Goal: Information Seeking & Learning: Learn about a topic

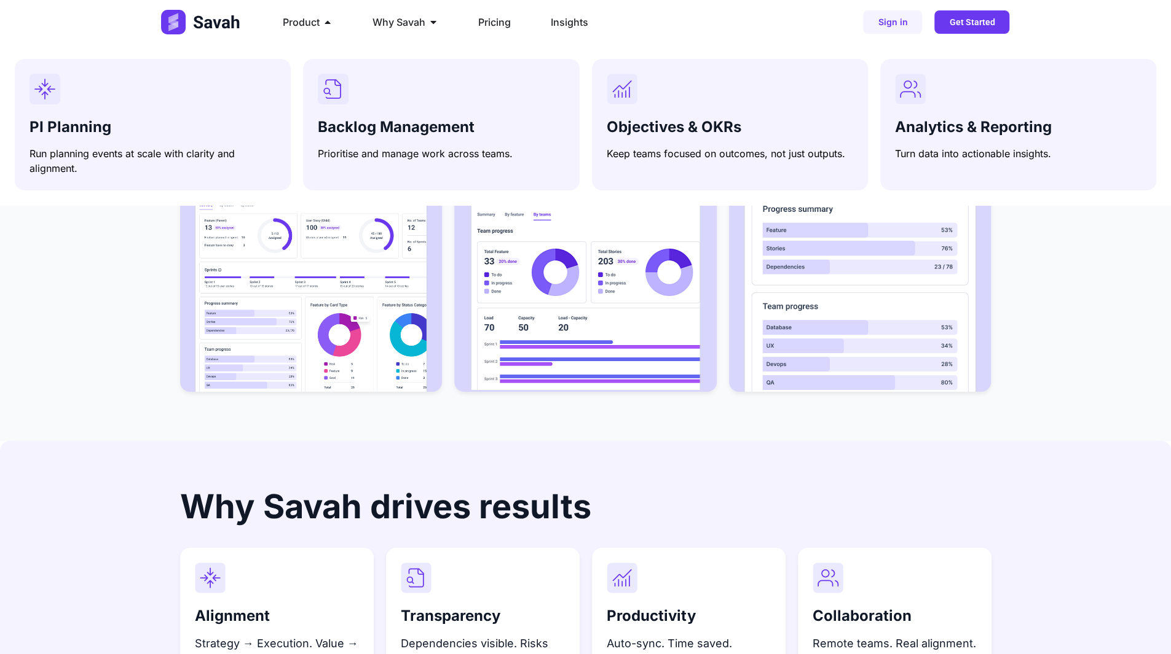
scroll to position [2880, 0]
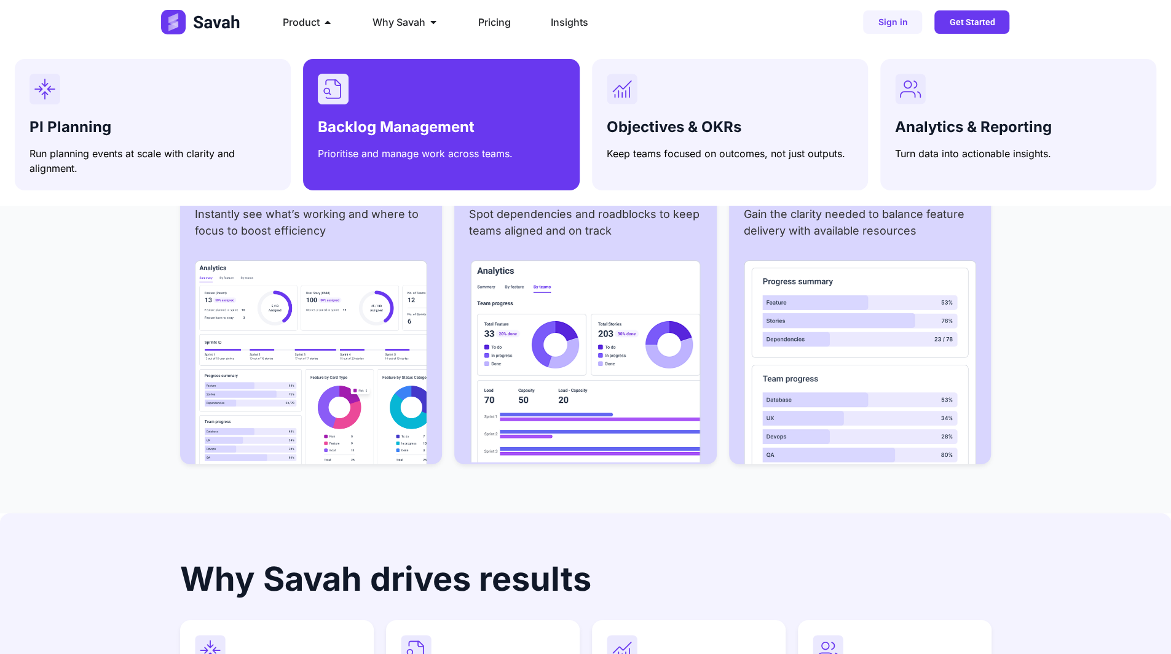
click at [418, 111] on div "Backlog Management Prioritise and manage work across teams." at bounding box center [441, 117] width 246 height 87
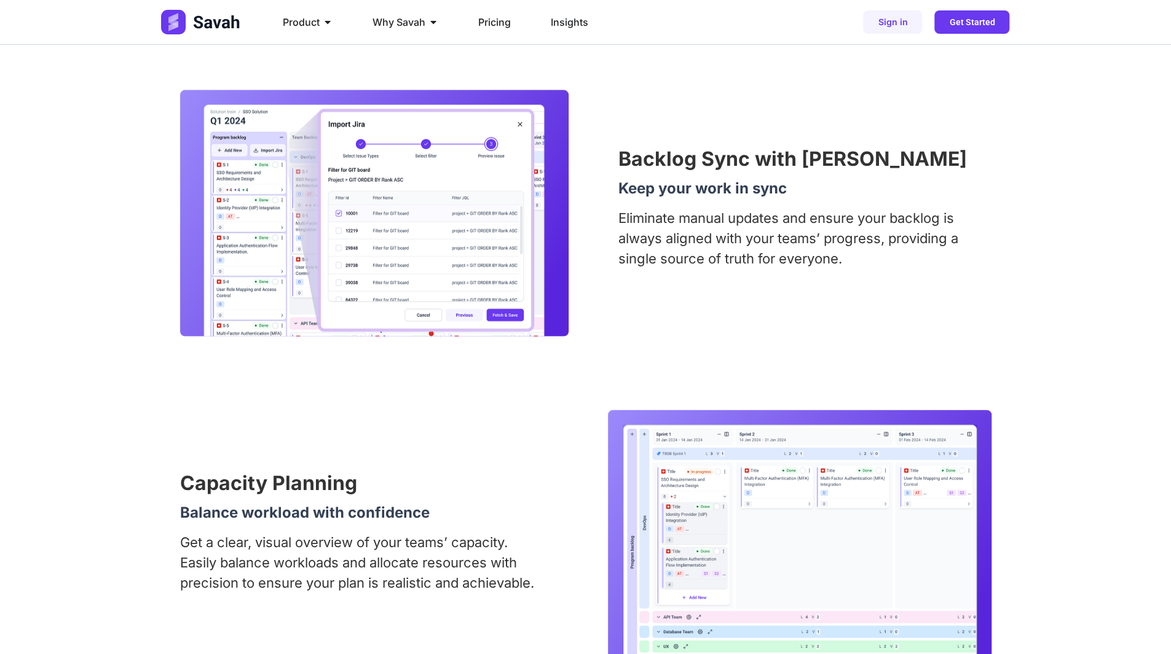
scroll to position [1807, 0]
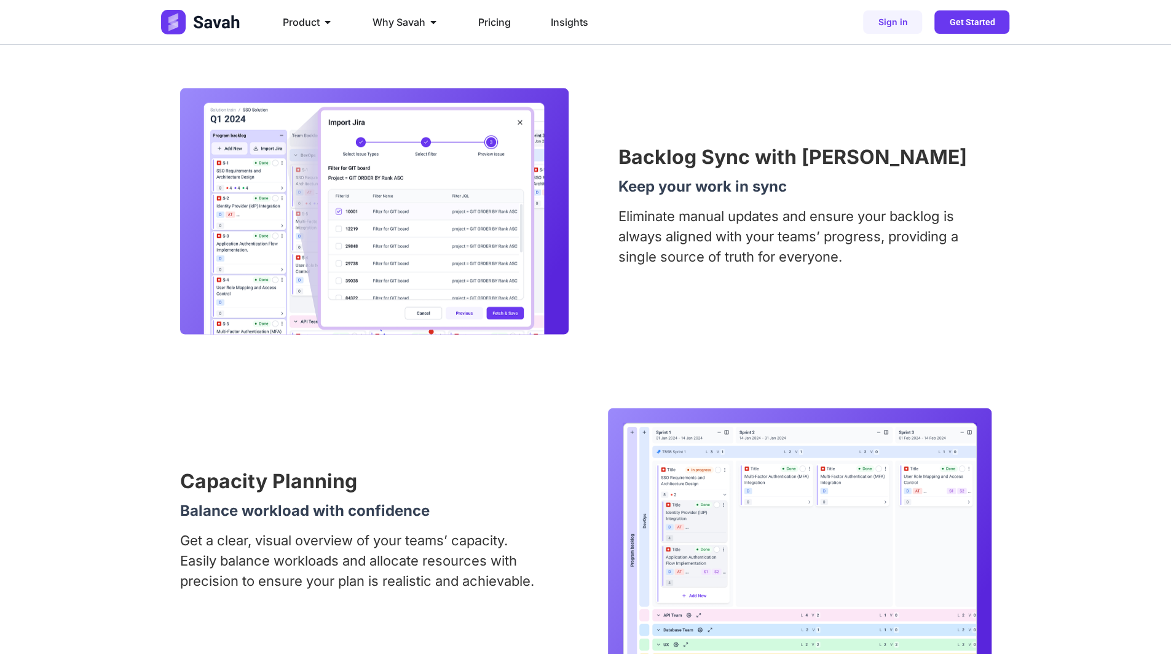
click at [372, 464] on div "Capacity Planning Balance workload with confidence Get a clear, visual overview…" at bounding box center [585, 537] width 811 height 256
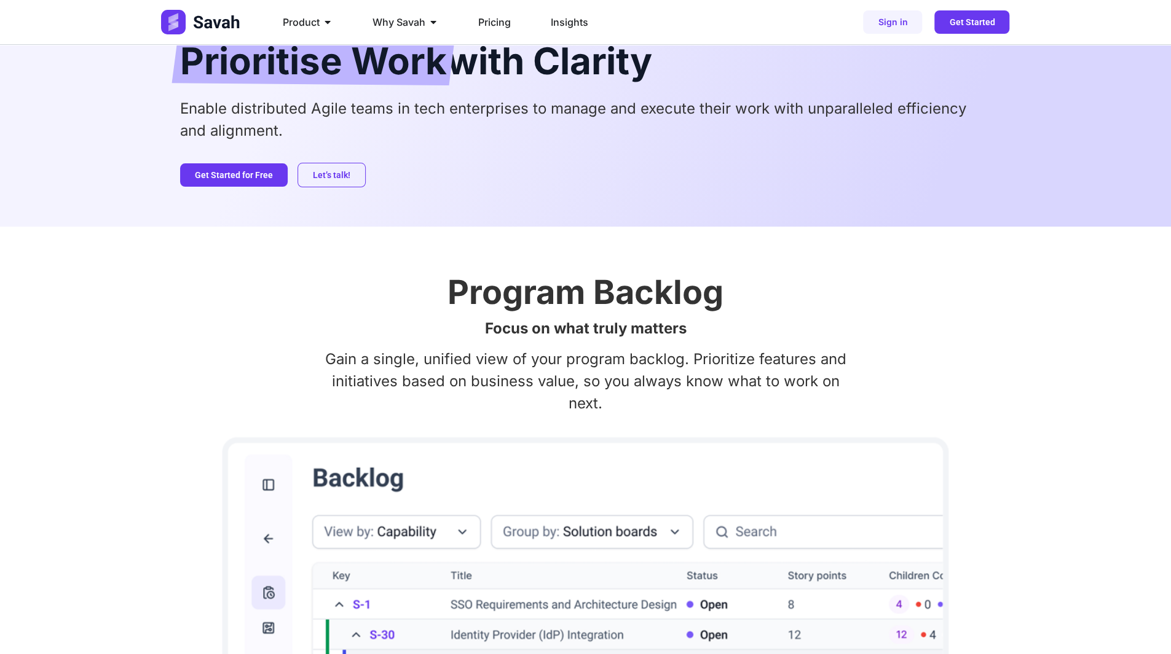
scroll to position [0, 0]
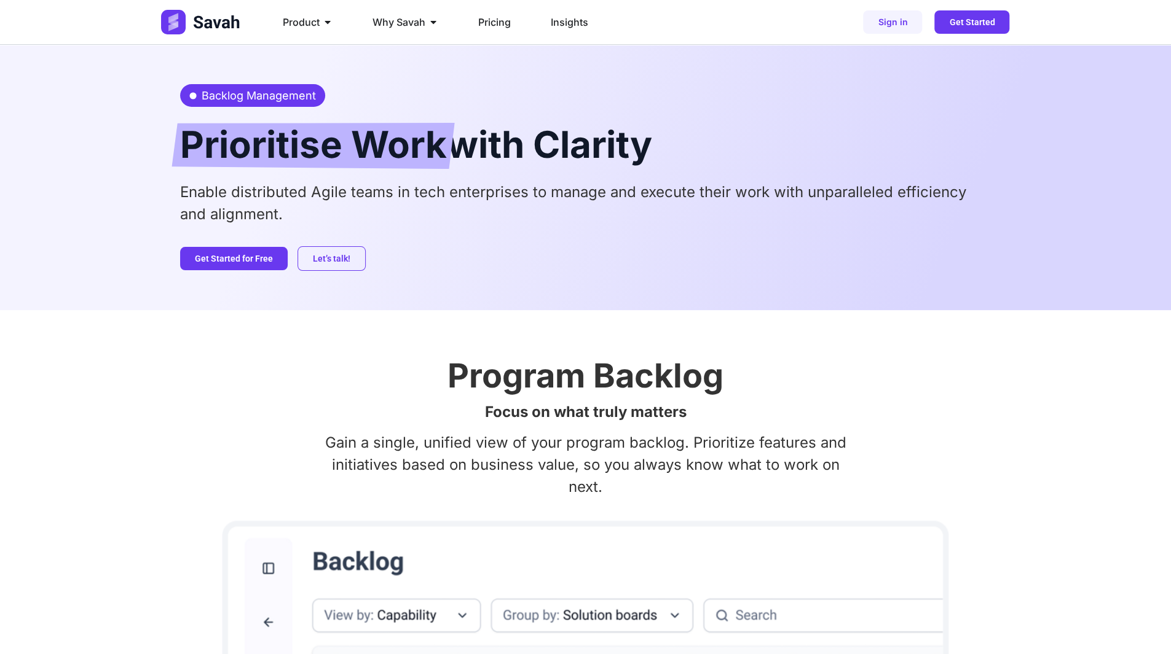
click at [561, 136] on h2 "Prioritise Work with Clarity" at bounding box center [585, 144] width 811 height 50
click at [500, 152] on h2 "Prioritise Work with Clarity" at bounding box center [585, 144] width 811 height 50
click at [597, 147] on h2 "Prioritise Work with Clarity" at bounding box center [585, 144] width 811 height 50
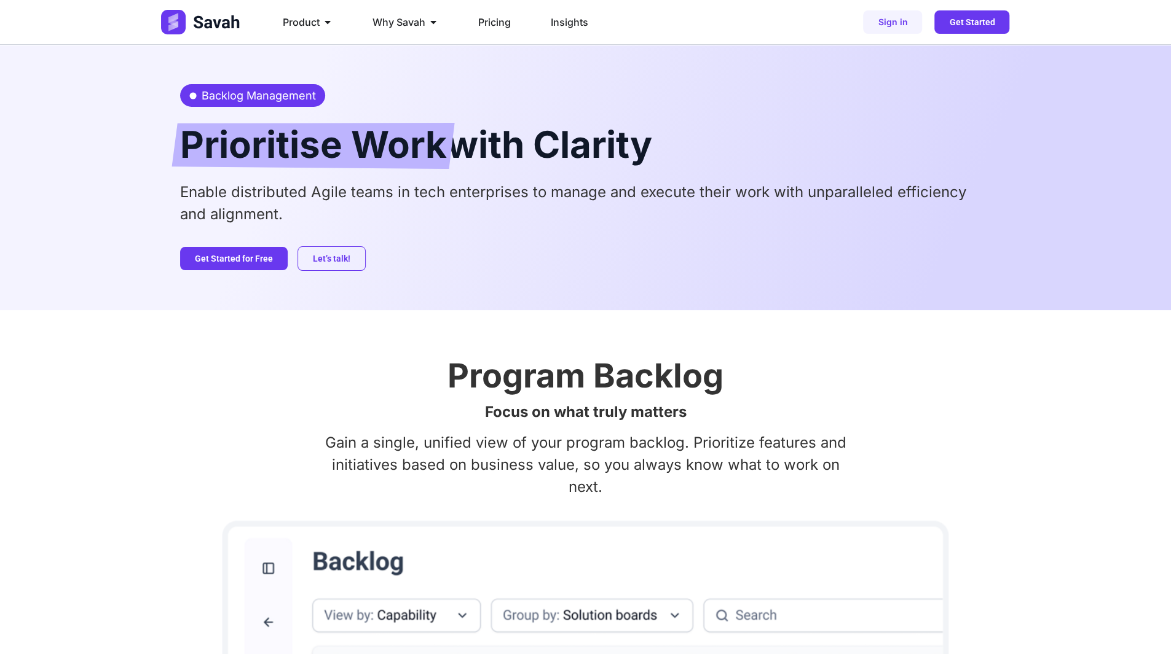
click at [597, 147] on h2 "Prioritise Work with Clarity" at bounding box center [585, 144] width 811 height 50
drag, startPoint x: 459, startPoint y: 152, endPoint x: 573, endPoint y: 146, distance: 114.4
click at [562, 147] on h2 "Prioritise Work with Clarity" at bounding box center [585, 144] width 811 height 50
click at [608, 144] on h2 "Prioritise Work with Clarity" at bounding box center [585, 144] width 811 height 50
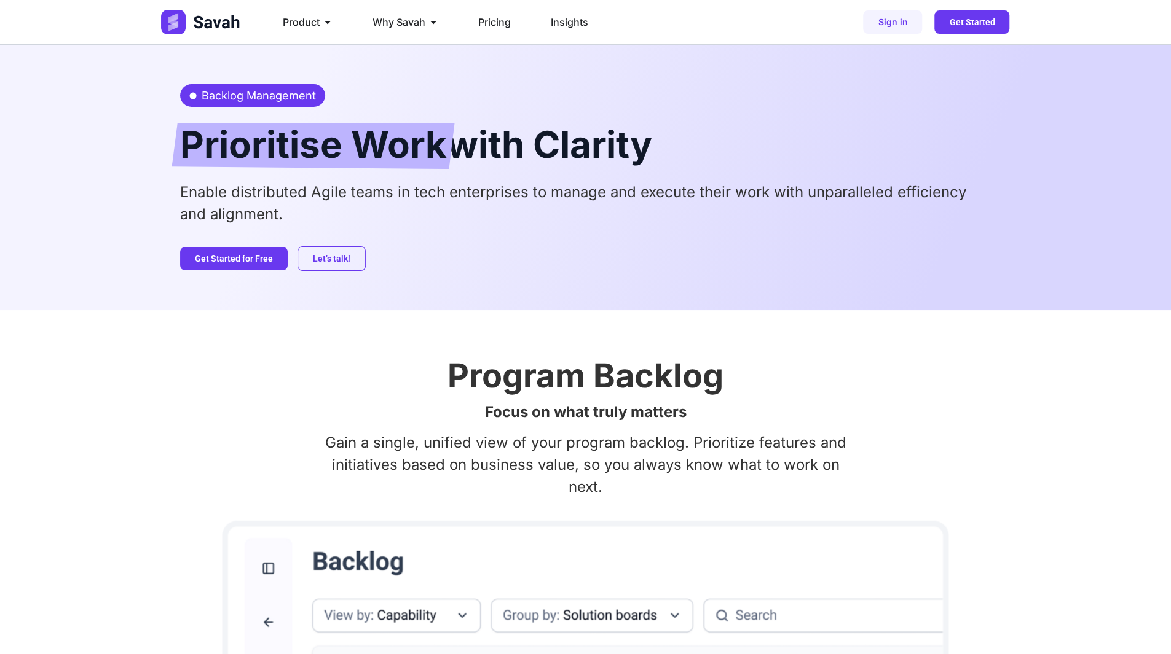
click at [680, 148] on h2 "Prioritise Work with Clarity" at bounding box center [585, 144] width 811 height 50
drag, startPoint x: 670, startPoint y: 149, endPoint x: 463, endPoint y: 153, distance: 207.8
click at [463, 153] on h2 "Prioritise Work with Clarity" at bounding box center [585, 144] width 811 height 50
click at [453, 154] on h2 "Prioritise Work with Clarity" at bounding box center [585, 144] width 811 height 50
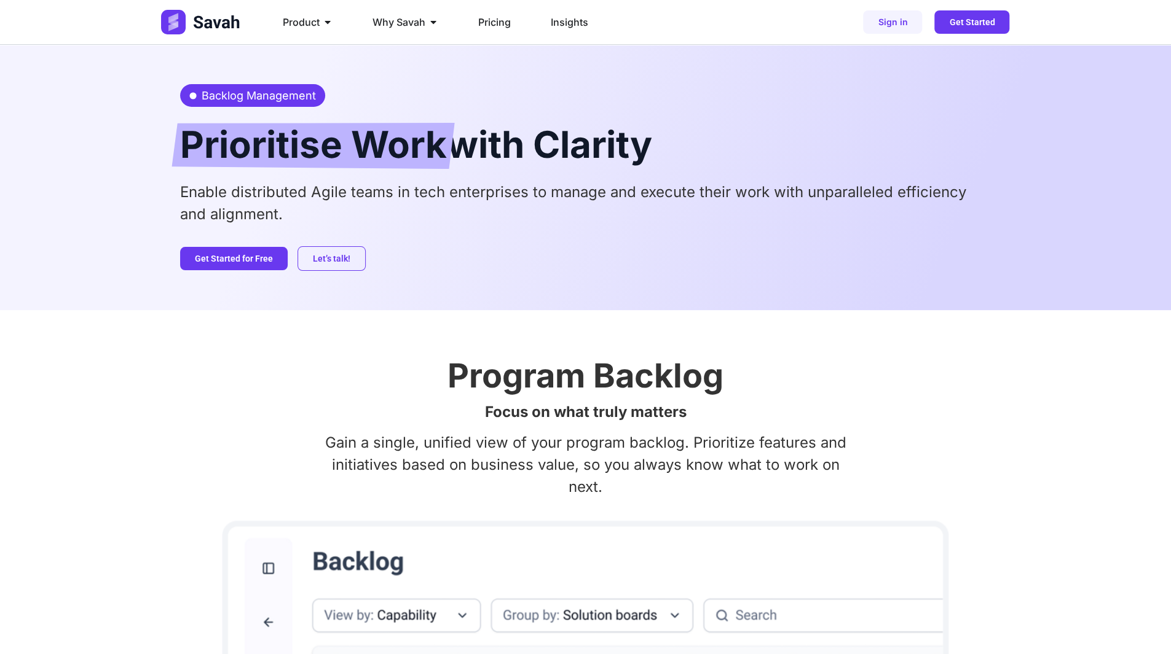
click at [620, 199] on p "Enable distributed Agile teams in tech enterprises to manage and execute their …" at bounding box center [585, 203] width 811 height 44
click at [694, 192] on p "Enable distributed Agile teams in tech enterprises to manage and execute their …" at bounding box center [585, 203] width 811 height 44
click at [769, 192] on p "Enable distributed Agile teams in tech enterprises to manage and execute their …" at bounding box center [585, 203] width 811 height 44
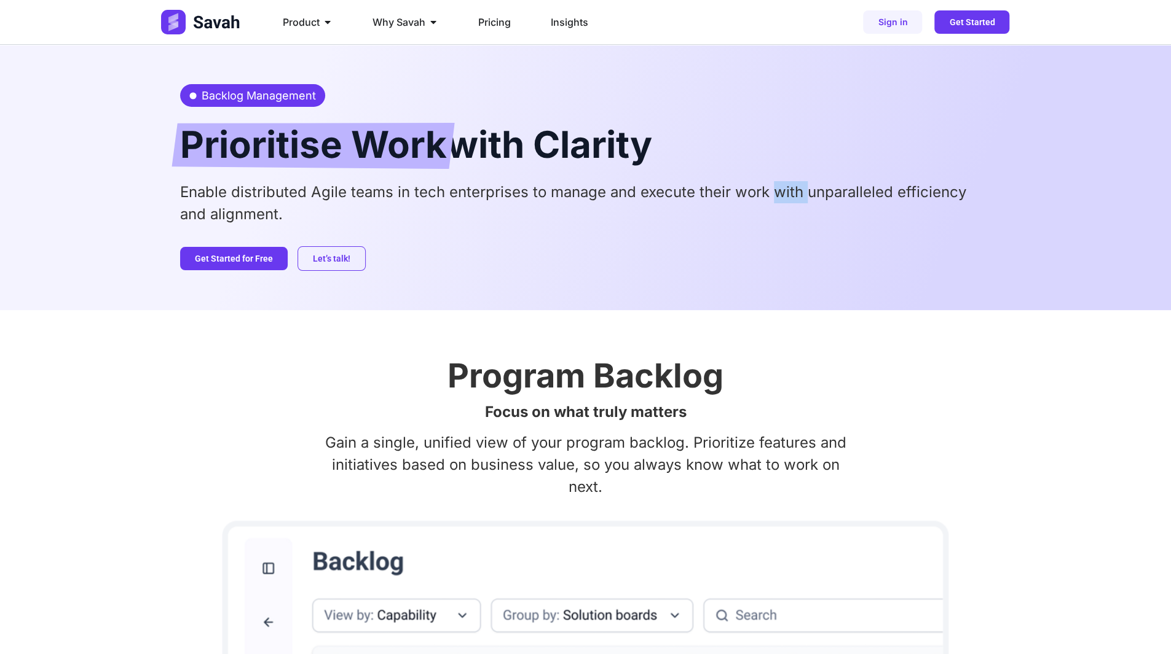
click at [769, 192] on p "Enable distributed Agile teams in tech enterprises to manage and execute their …" at bounding box center [585, 203] width 811 height 44
click at [864, 193] on p "Enable distributed Agile teams in tech enterprises to manage and execute their …" at bounding box center [585, 203] width 811 height 44
drag, startPoint x: 952, startPoint y: 192, endPoint x: 749, endPoint y: 190, distance: 202.8
click at [750, 190] on p "Enable distributed Agile teams in tech enterprises to manage and execute their …" at bounding box center [585, 203] width 811 height 44
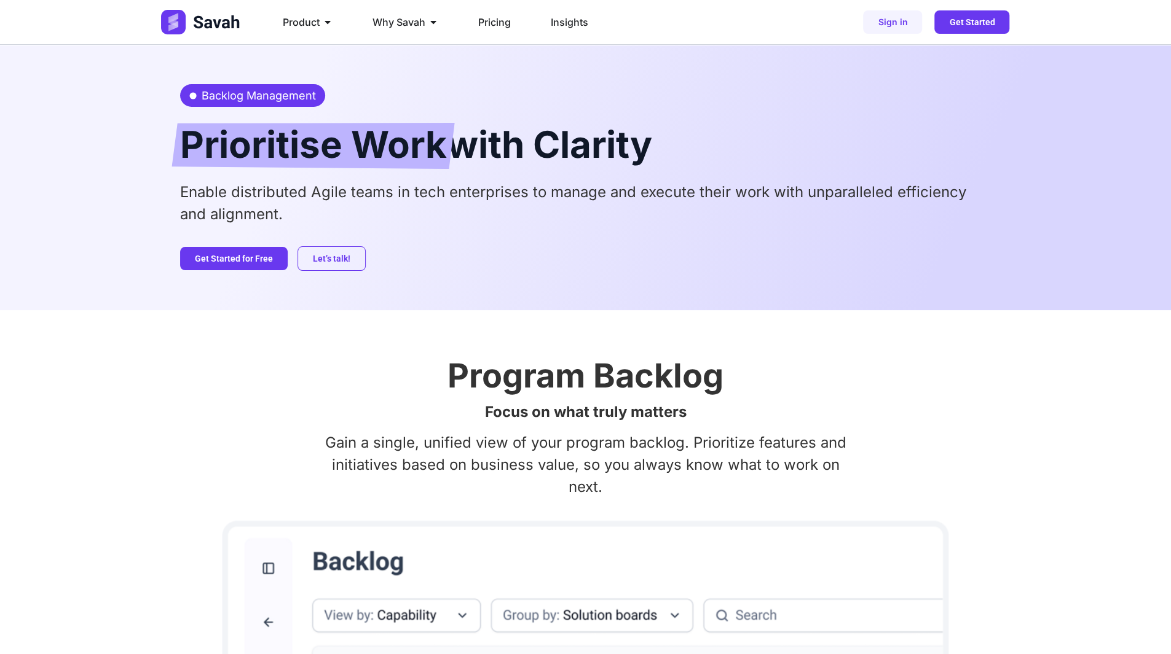
click at [731, 190] on p "Enable distributed Agile teams in tech enterprises to manage and execute their …" at bounding box center [585, 203] width 811 height 44
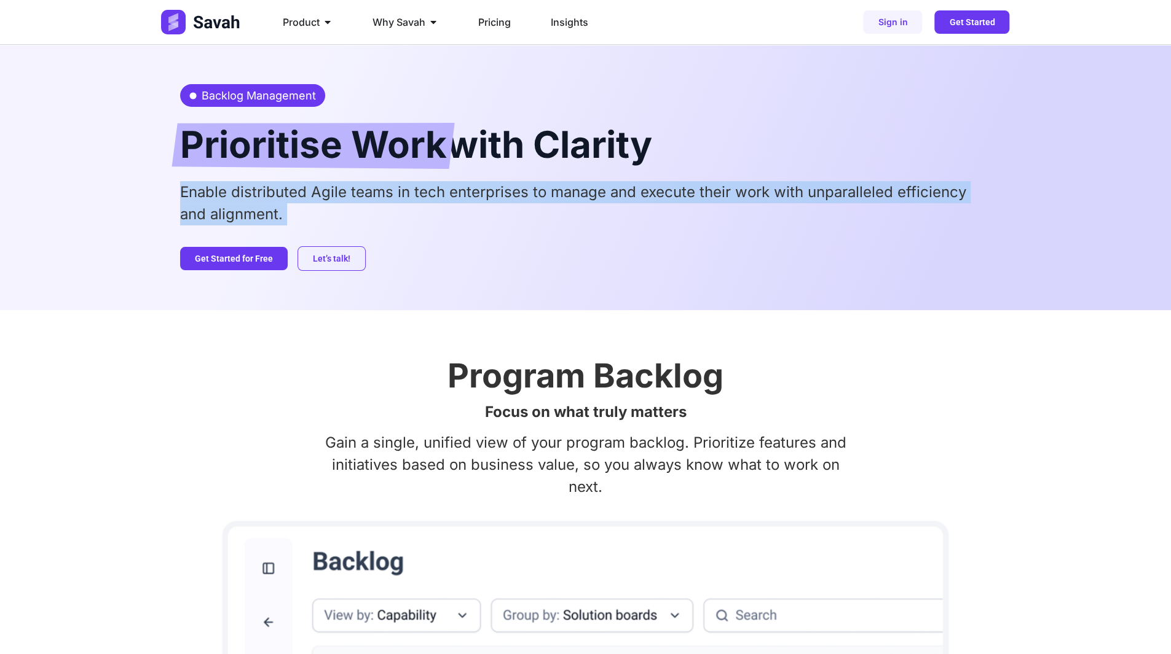
click at [731, 190] on p "Enable distributed Agile teams in tech enterprises to manage and execute their …" at bounding box center [585, 203] width 811 height 44
click at [631, 192] on p "Enable distributed Agile teams in tech enterprises to manage and execute their …" at bounding box center [585, 203] width 811 height 44
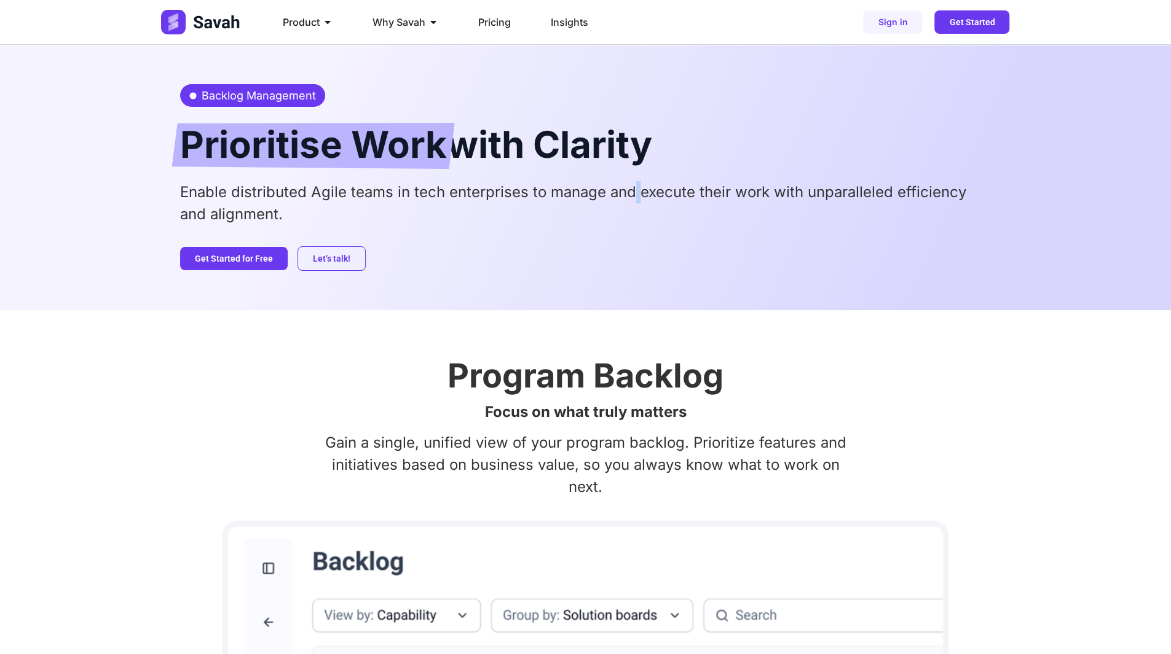
click at [631, 192] on p "Enable distributed Agile teams in tech enterprises to manage and execute their …" at bounding box center [585, 203] width 811 height 44
click at [662, 192] on p "Enable distributed Agile teams in tech enterprises to manage and execute their …" at bounding box center [585, 203] width 811 height 44
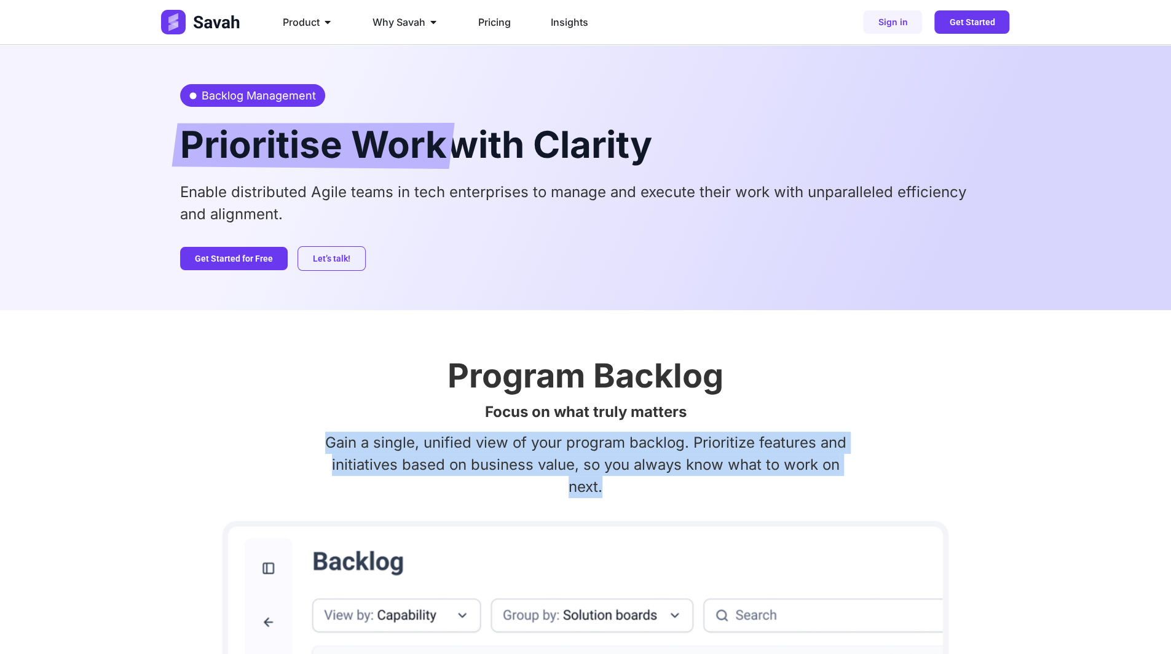
drag, startPoint x: 328, startPoint y: 447, endPoint x: 763, endPoint y: 485, distance: 436.8
click at [763, 485] on p "Gain a single, unified view of your program backlog. Prioritize features and in…" at bounding box center [585, 465] width 811 height 66
click at [801, 487] on p "Gain a single, unified view of your program backlog. Prioritize features and in…" at bounding box center [585, 465] width 811 height 66
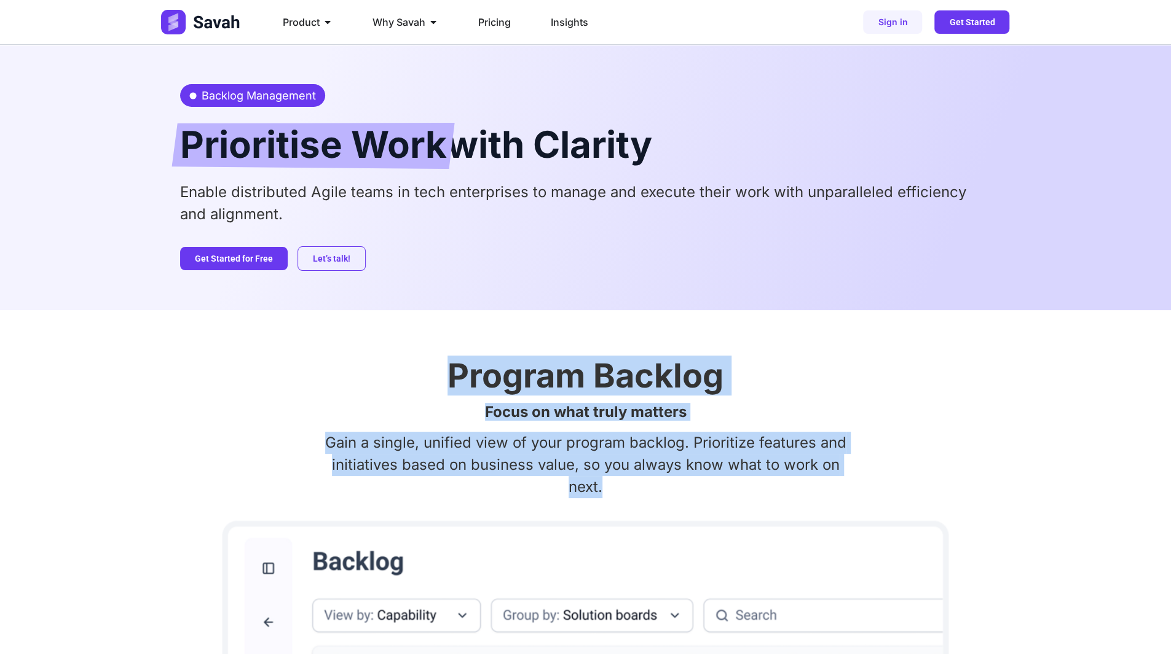
drag, startPoint x: 780, startPoint y: 488, endPoint x: 451, endPoint y: 371, distance: 349.1
click at [452, 372] on h2 "Program Backlog" at bounding box center [585, 376] width 811 height 33
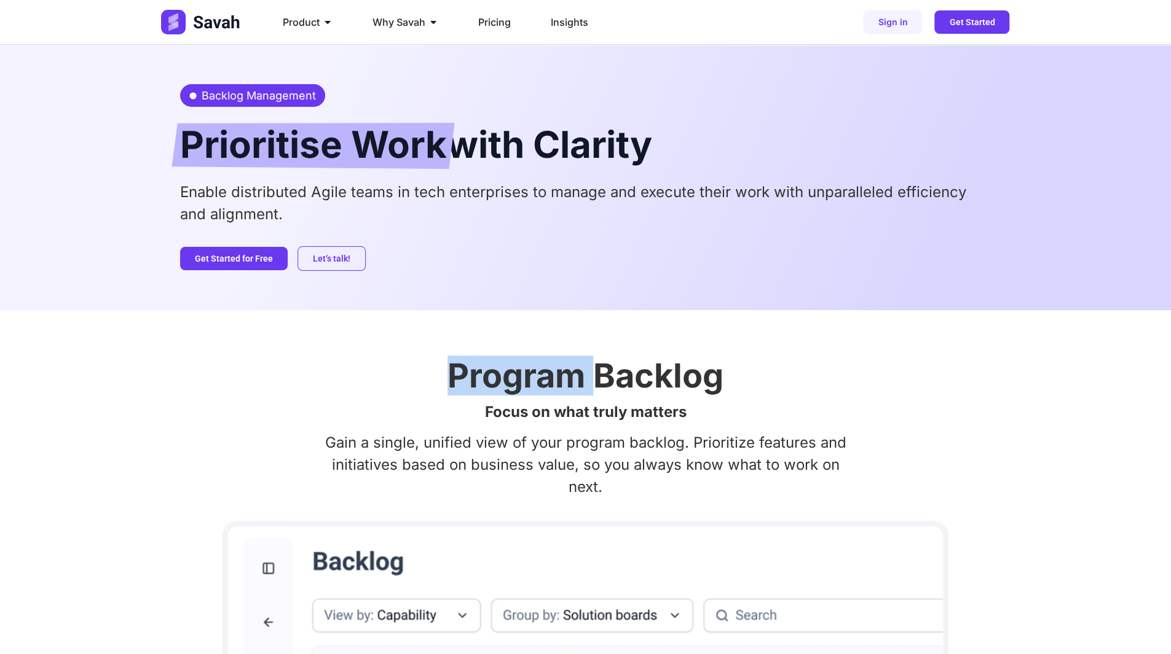
click at [452, 372] on h2 "Program Backlog" at bounding box center [585, 376] width 811 height 33
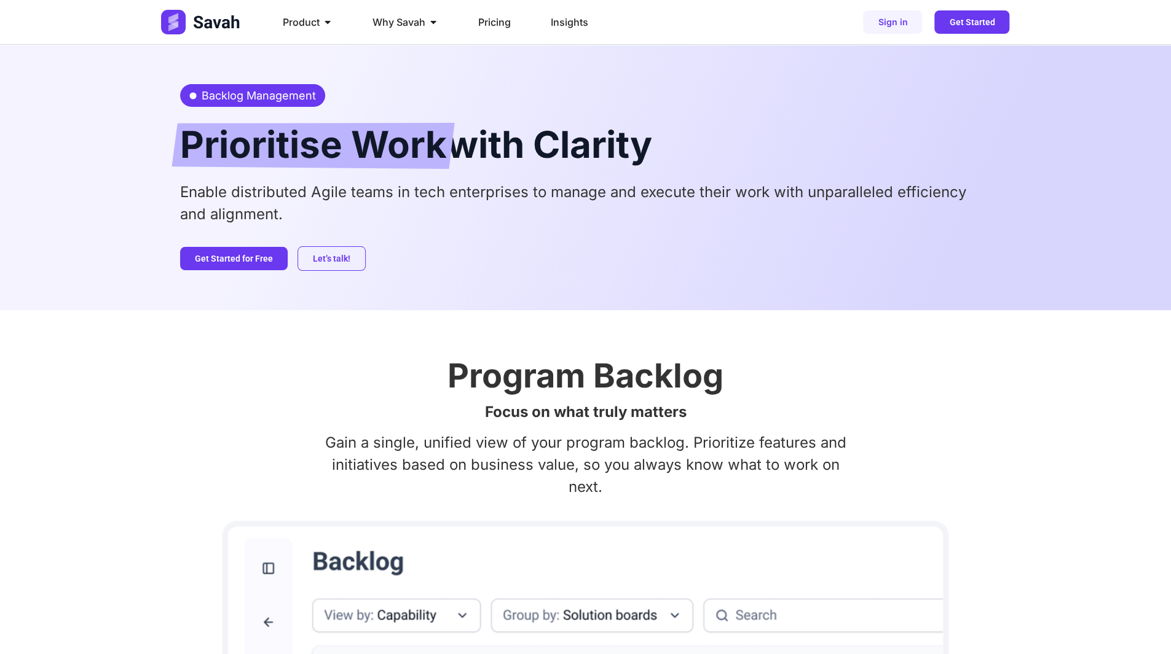
click at [640, 369] on h2 "Program Backlog" at bounding box center [585, 376] width 811 height 33
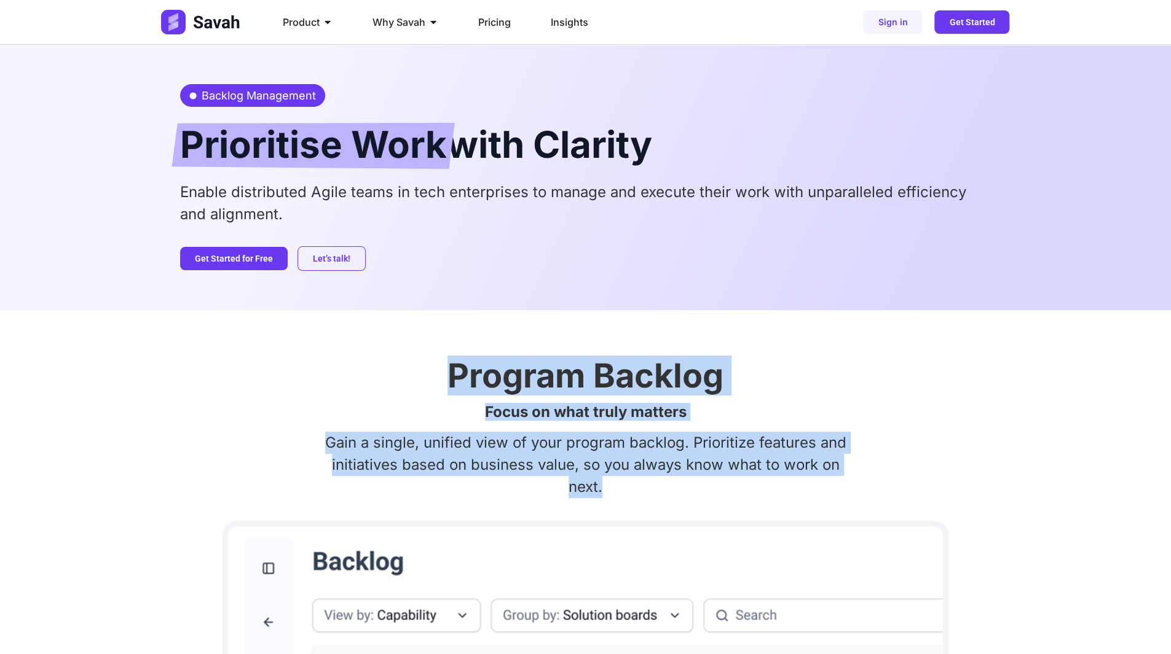
drag, startPoint x: 457, startPoint y: 373, endPoint x: 812, endPoint y: 485, distance: 371.8
click at [875, 487] on p "Gain a single, unified view of your program backlog. Prioritize features and in…" at bounding box center [585, 465] width 811 height 66
drag, startPoint x: 693, startPoint y: 485, endPoint x: 454, endPoint y: 388, distance: 258.6
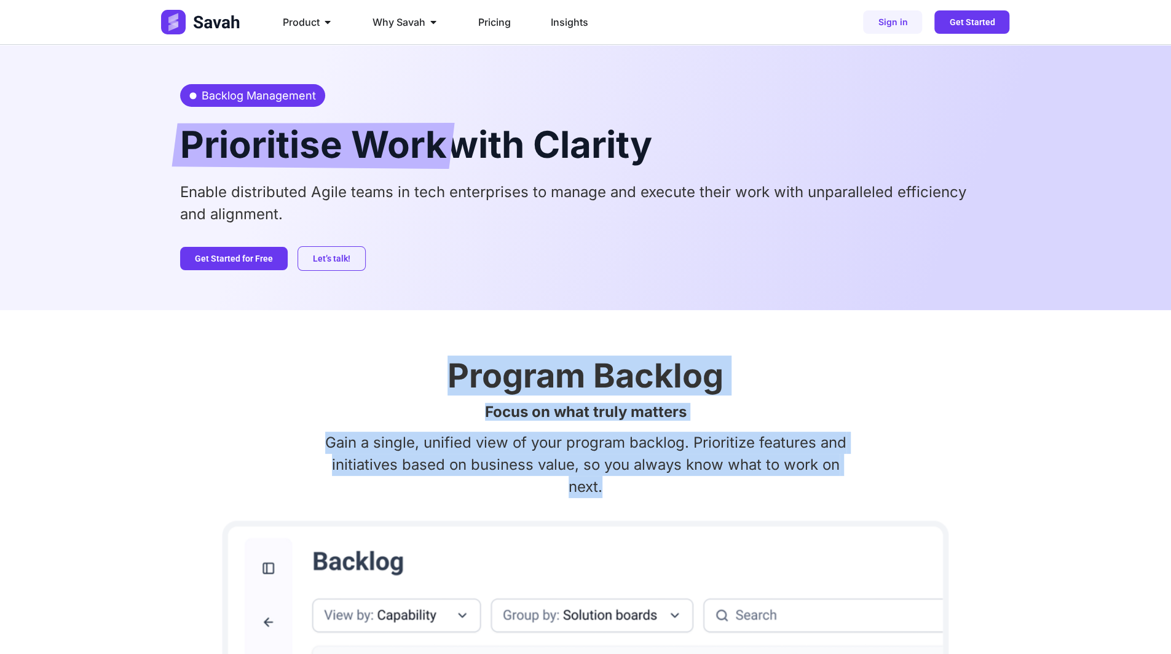
click at [454, 387] on h2 "Program Backlog" at bounding box center [585, 376] width 811 height 33
drag, startPoint x: 450, startPoint y: 387, endPoint x: 843, endPoint y: 490, distance: 405.4
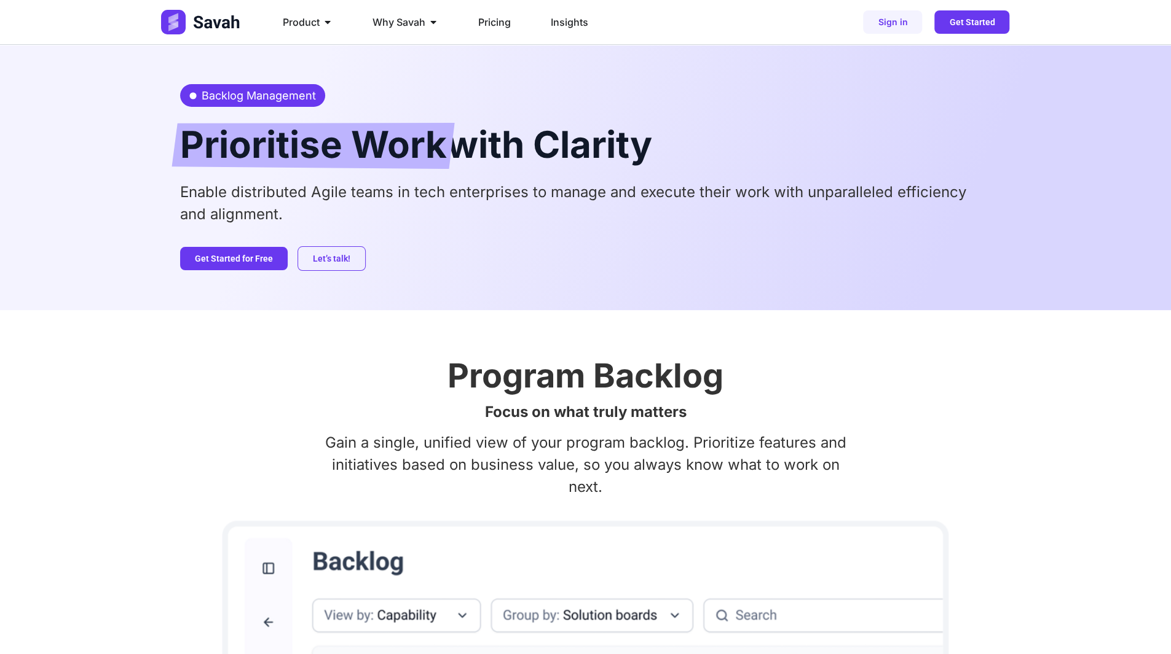
click at [337, 151] on span "Prioritise Work" at bounding box center [313, 146] width 267 height 46
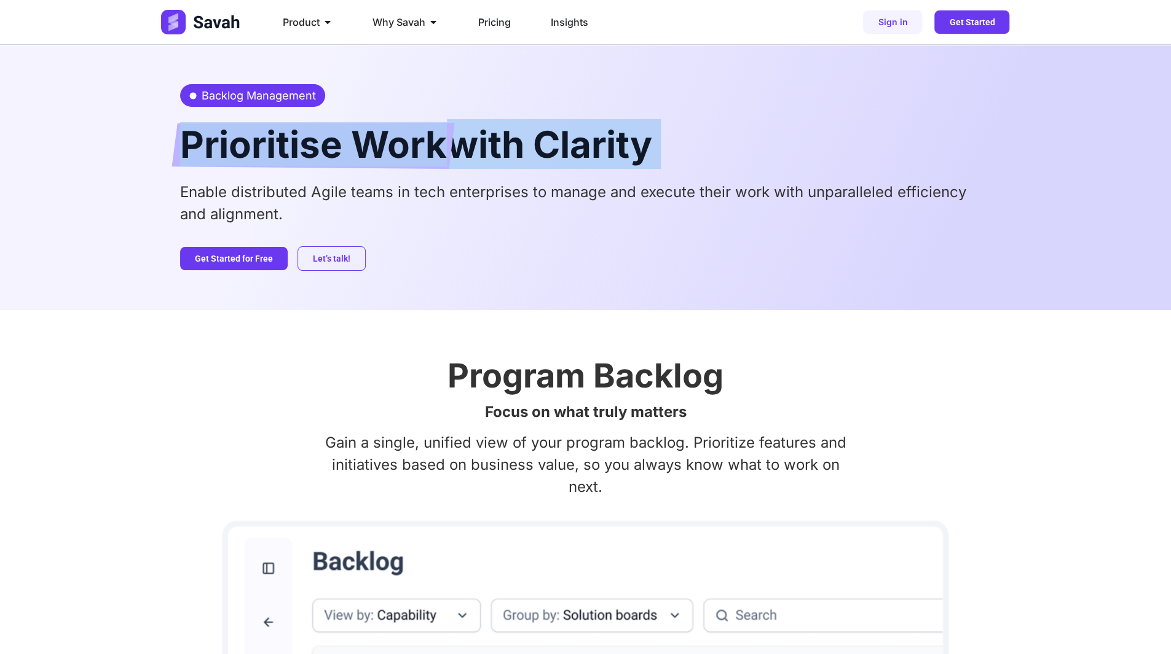
click at [337, 151] on span "Prioritise Work" at bounding box center [313, 146] width 267 height 46
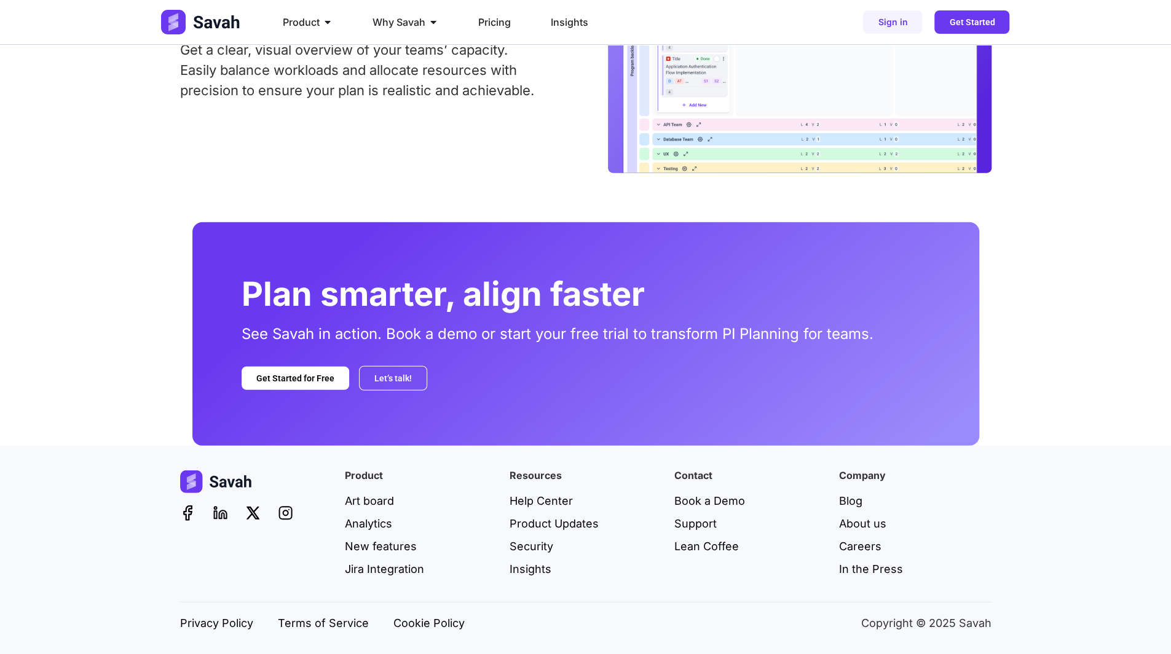
scroll to position [2298, 0]
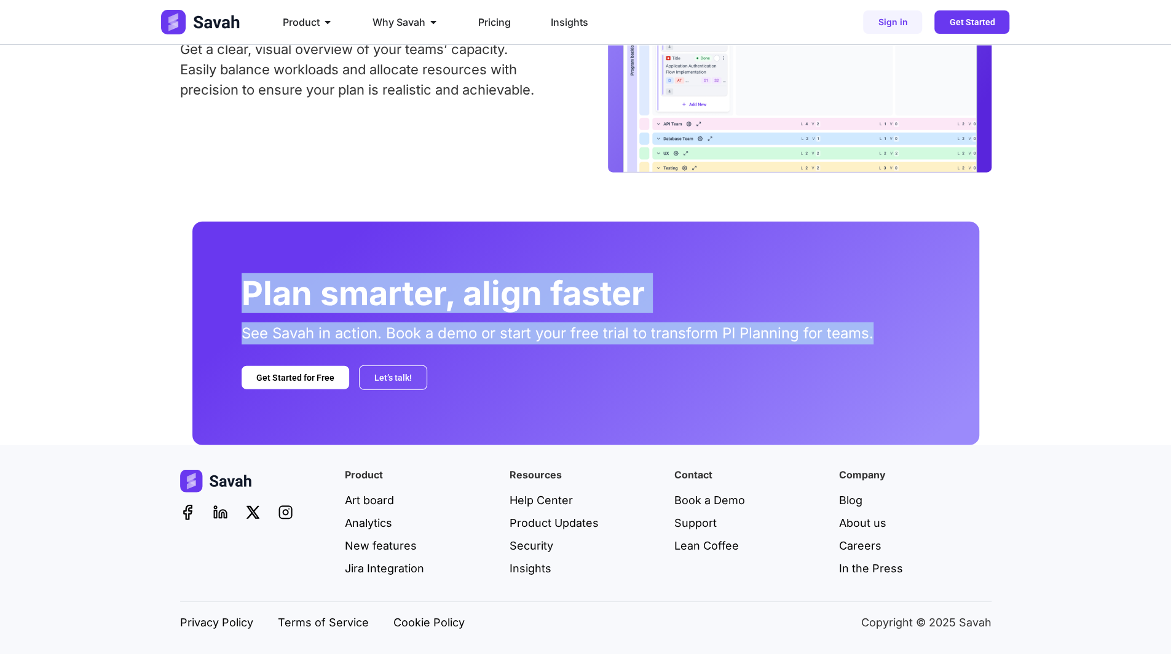
drag, startPoint x: 243, startPoint y: 302, endPoint x: 886, endPoint y: 323, distance: 643.2
click at [881, 323] on div "Plan smarter, align faster See Savah in action. Book a demo or start your free …" at bounding box center [585, 334] width 787 height 224
click at [729, 153] on img at bounding box center [799, 52] width 353 height 241
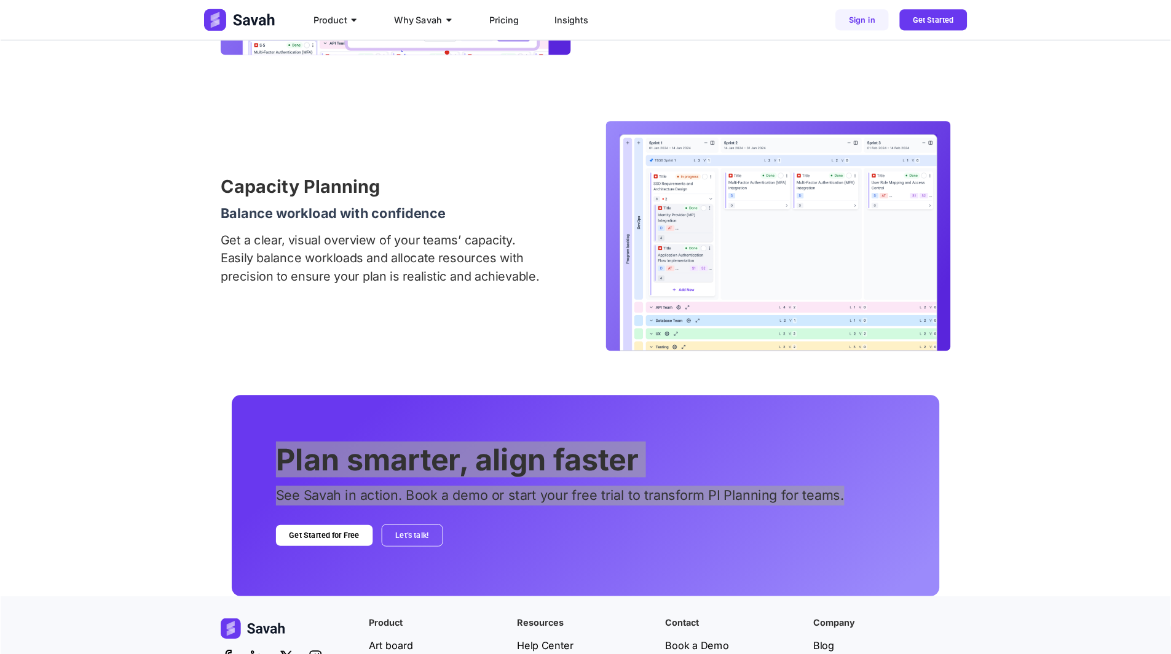
scroll to position [2081, 0]
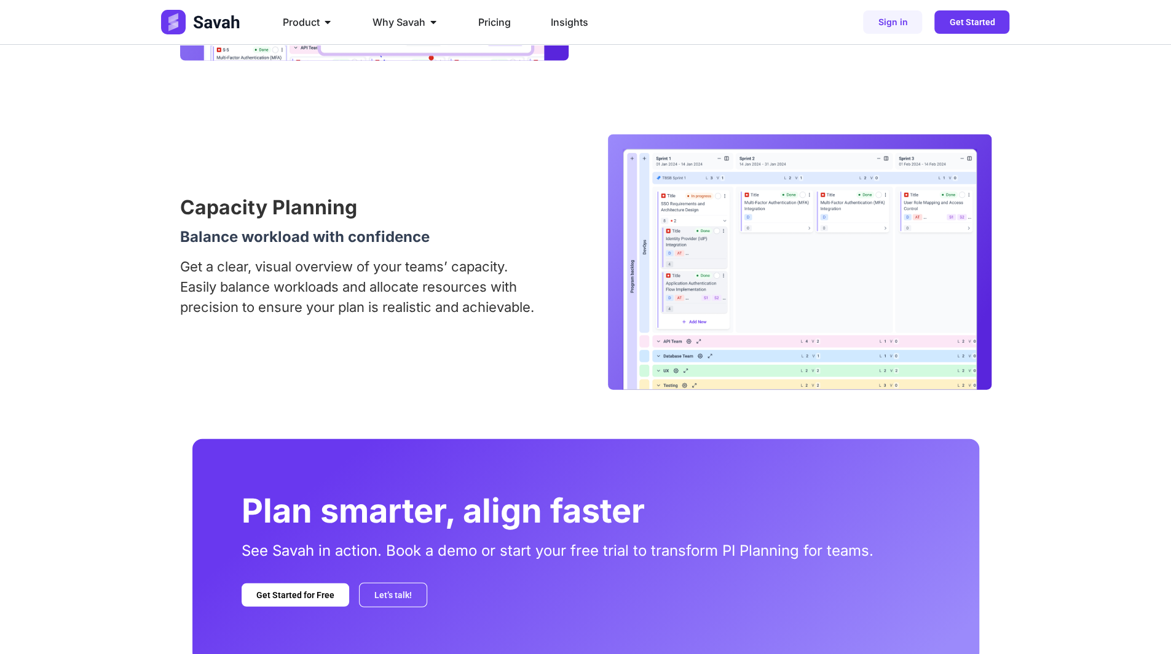
click at [493, 293] on p "Get a clear, visual overview of your teams’ capacity. Easily balance workloads …" at bounding box center [363, 287] width 367 height 61
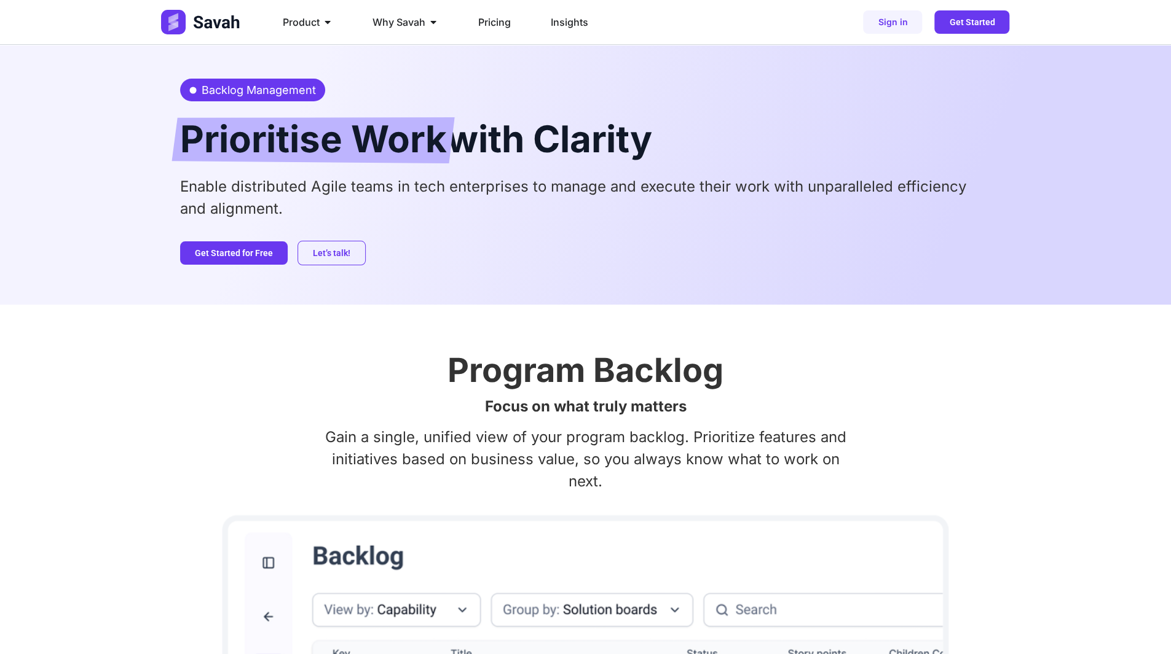
scroll to position [0, 0]
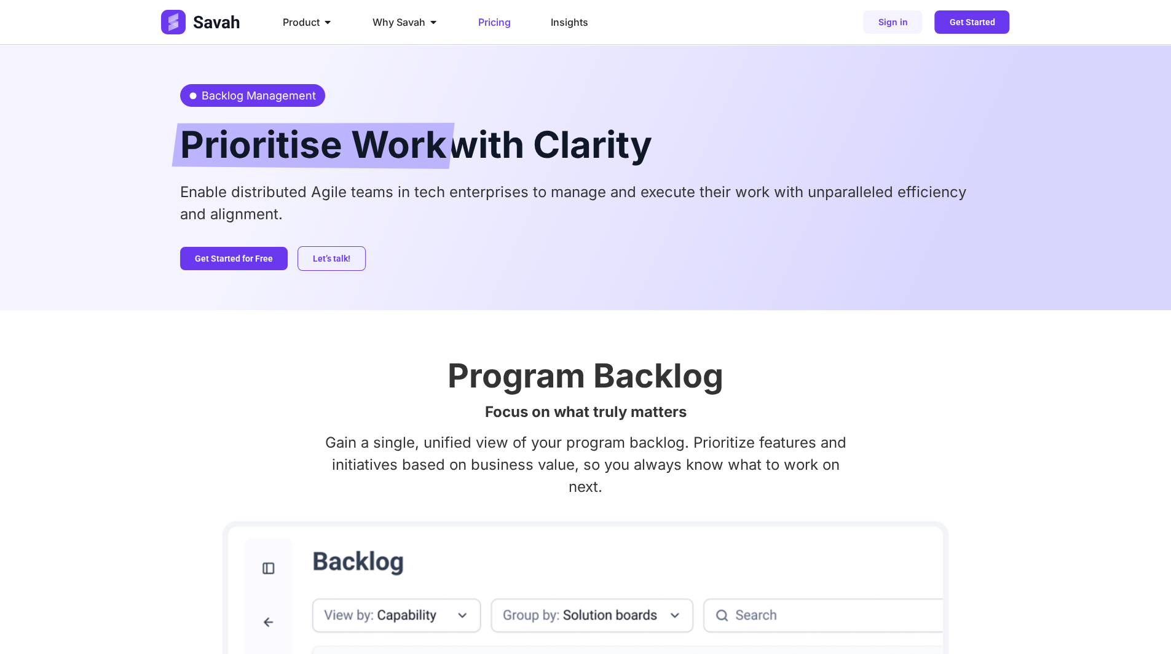
click at [484, 20] on span "Pricing" at bounding box center [494, 22] width 33 height 15
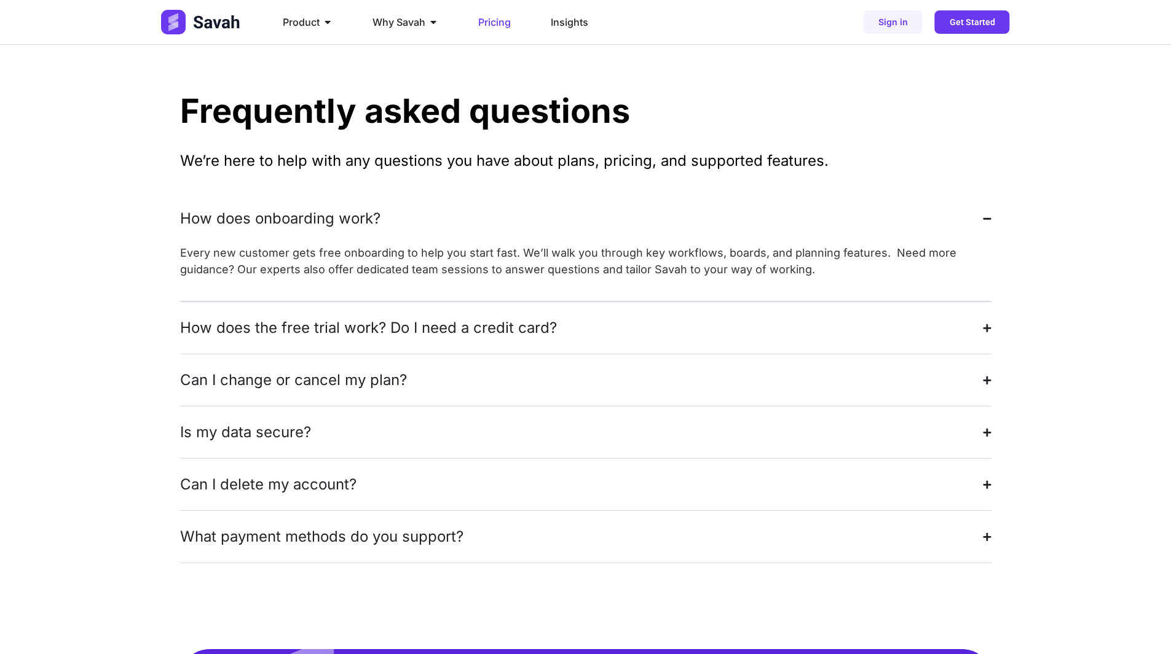
scroll to position [2961, 0]
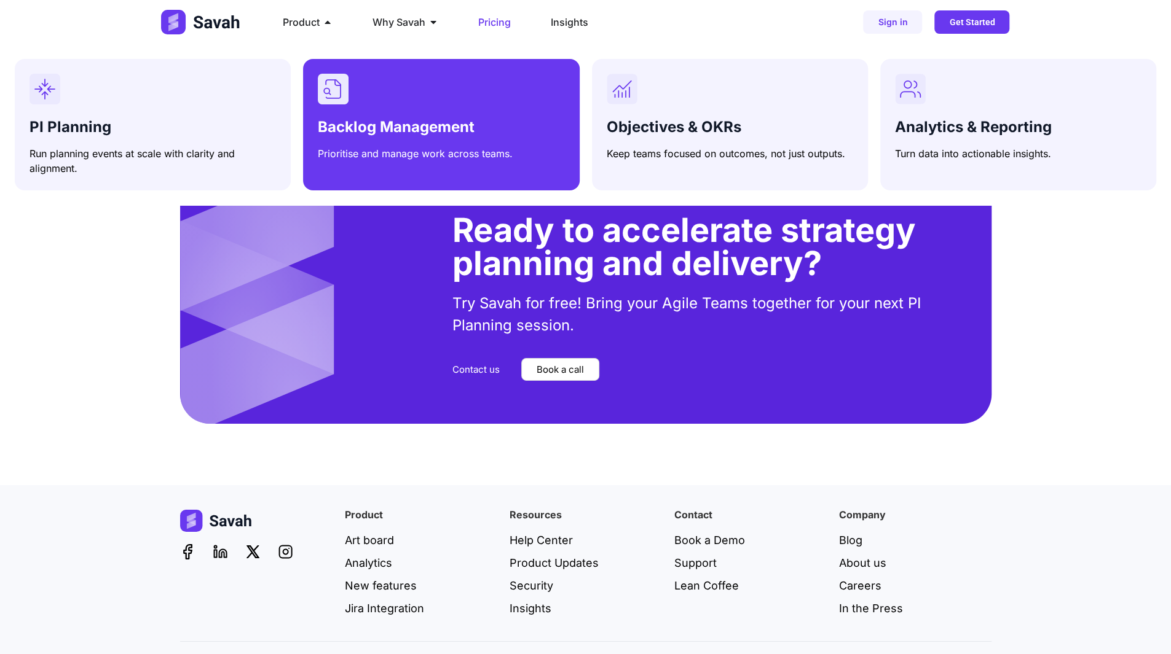
click at [373, 96] on div "Menu" at bounding box center [441, 89] width 246 height 31
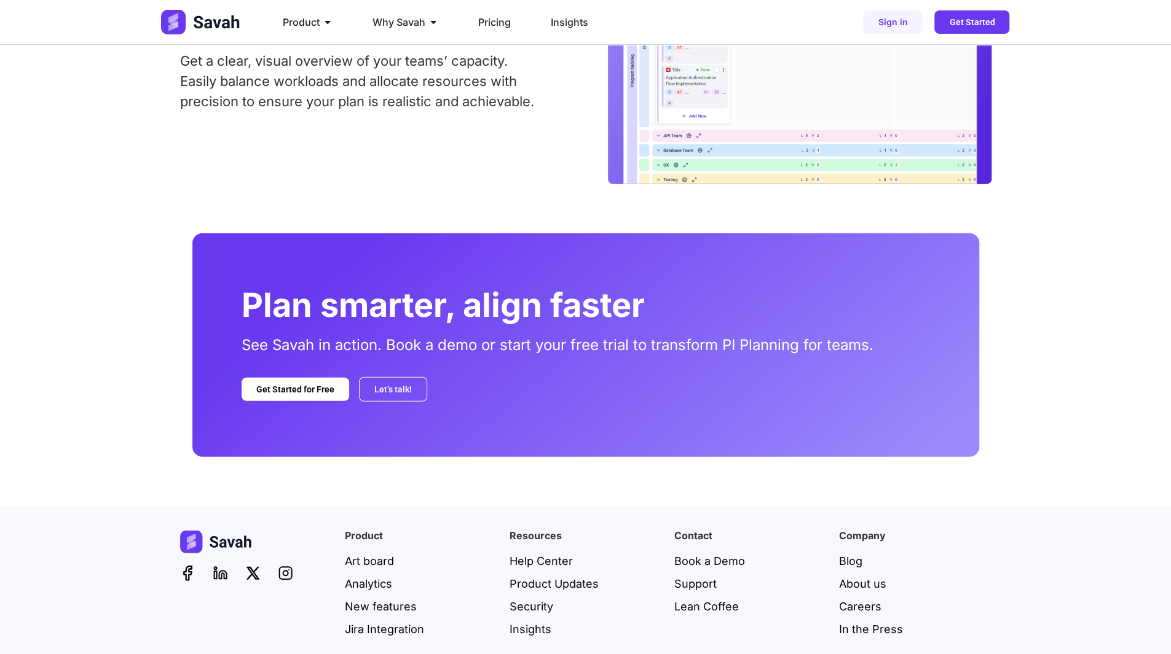
scroll to position [2286, 0]
click at [238, 268] on div "Plan smarter, align faster See Savah in action. Book a demo or start your free …" at bounding box center [585, 346] width 787 height 224
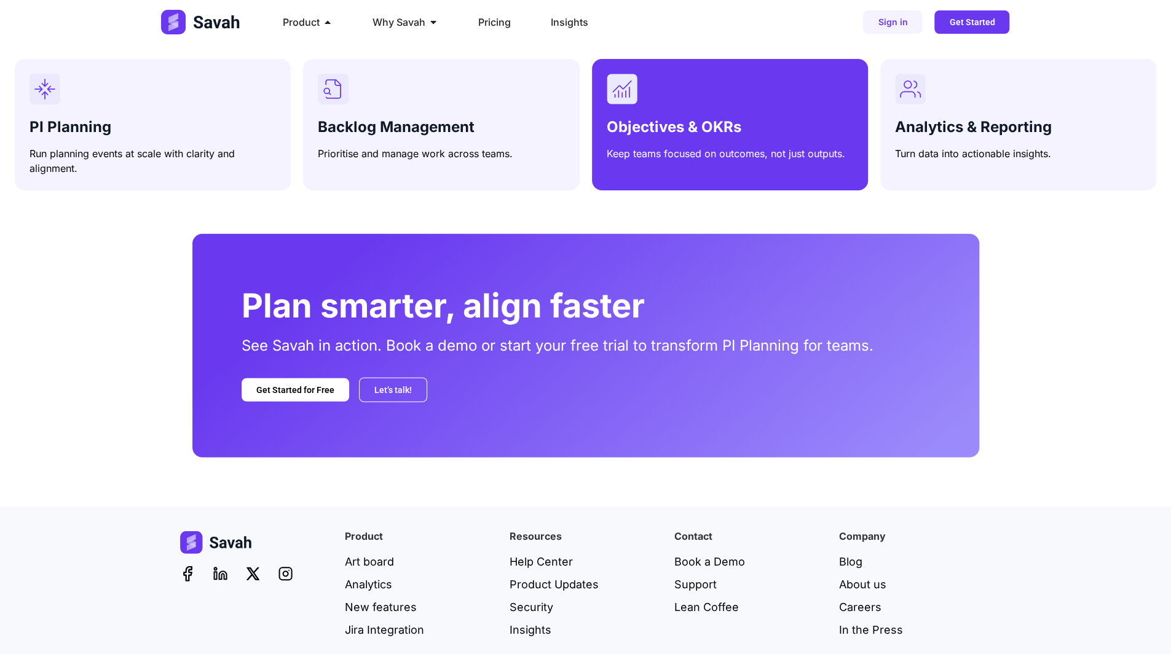
click at [699, 98] on div "Menu" at bounding box center [730, 89] width 246 height 31
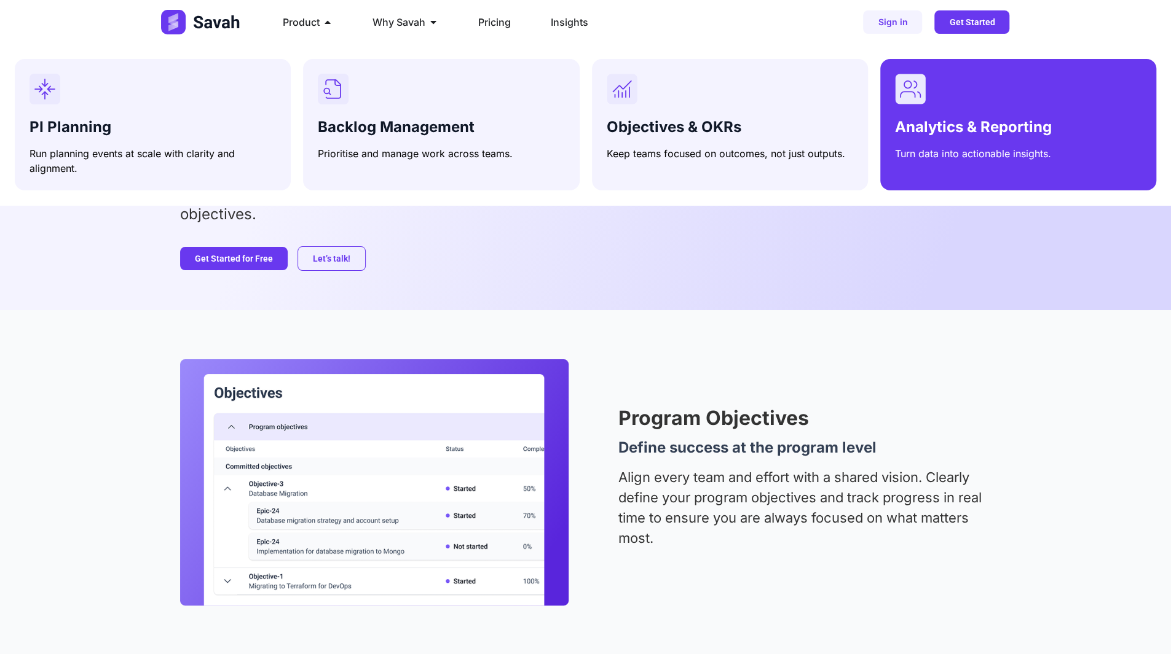
click at [974, 116] on div "Analytics & Reporting Turn data into actionable insights." at bounding box center [1018, 137] width 246 height 47
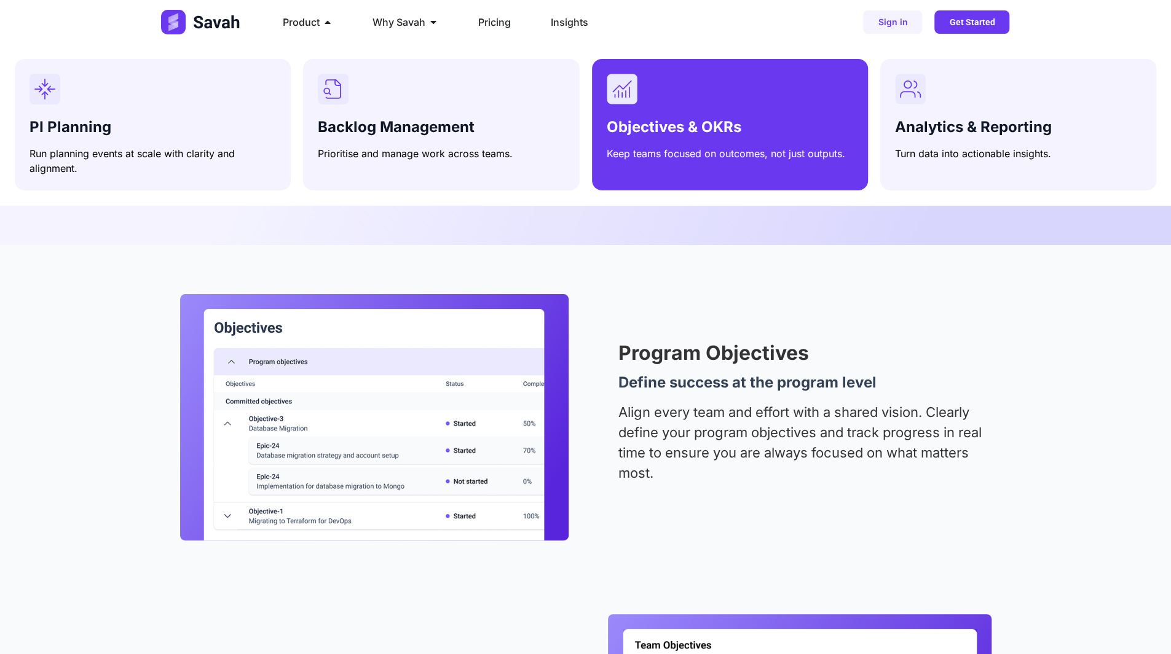
scroll to position [431, 0]
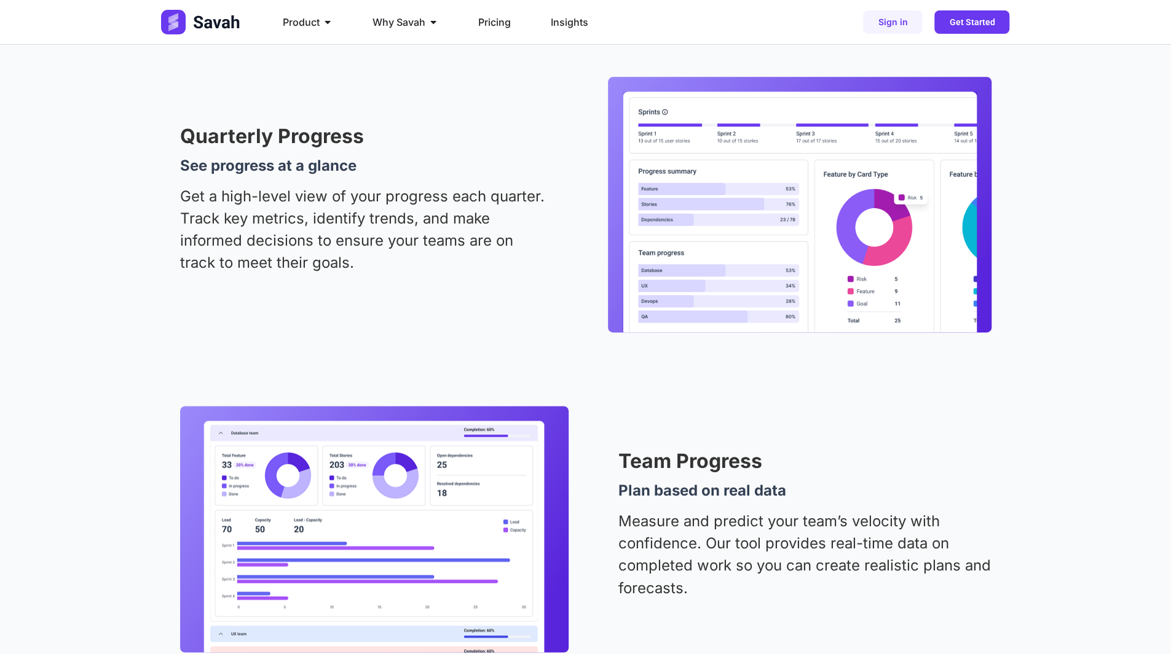
scroll to position [1168, 0]
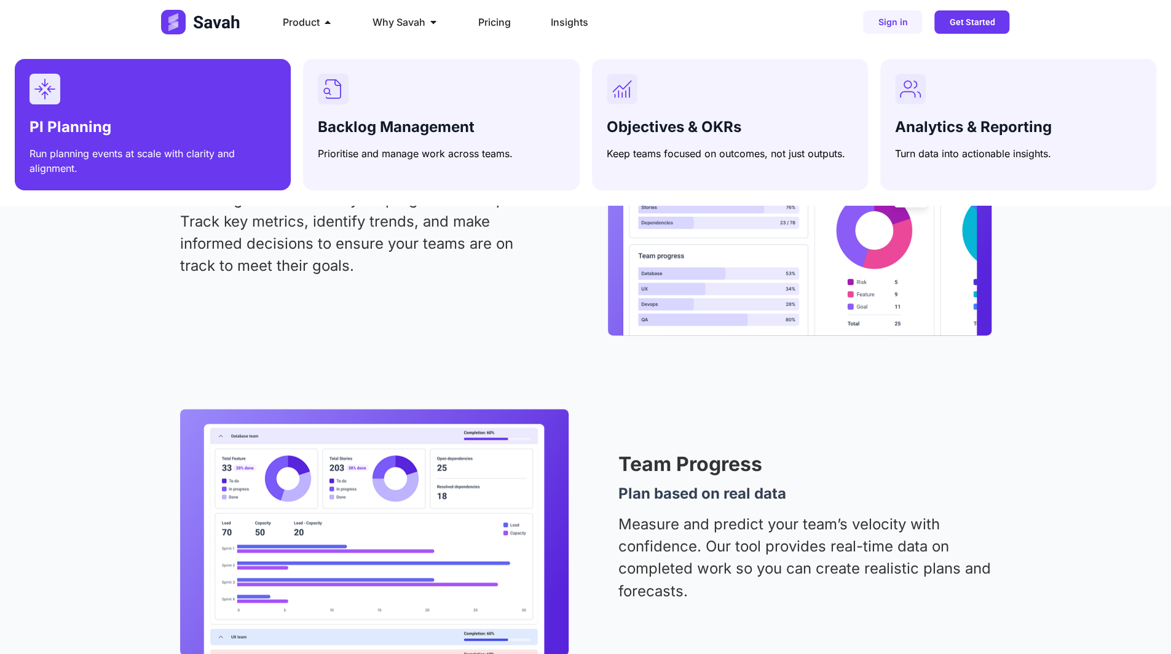
click at [192, 111] on div "PI Planning Run planning events at scale with clarity and alignment." at bounding box center [152, 125] width 246 height 102
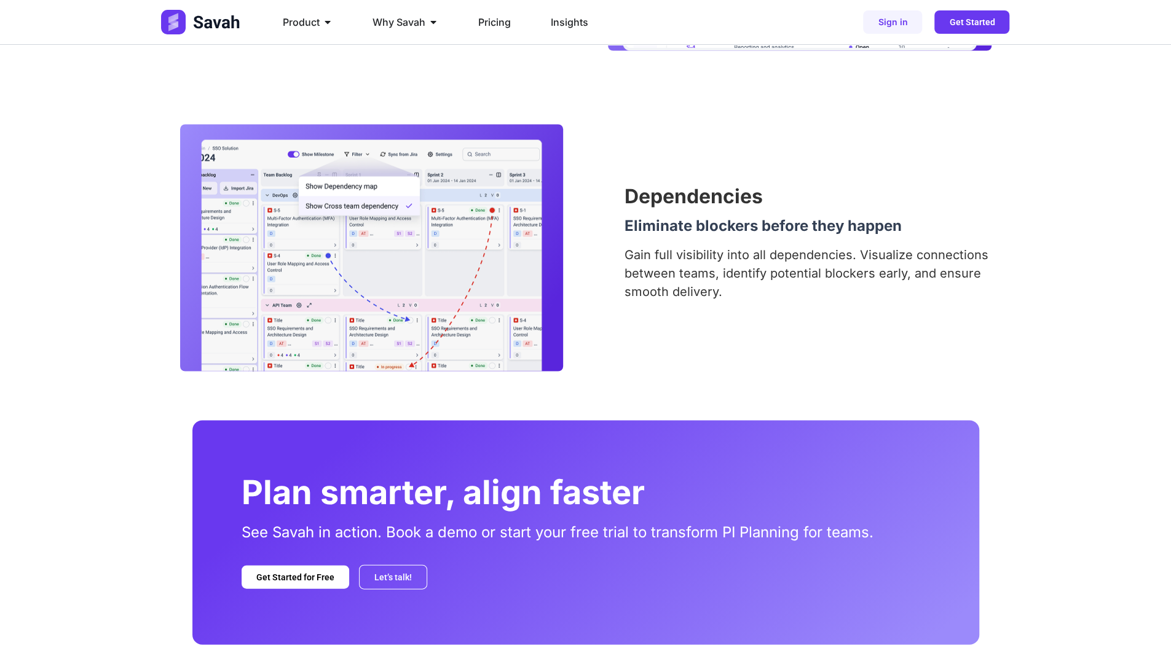
scroll to position [1653, 0]
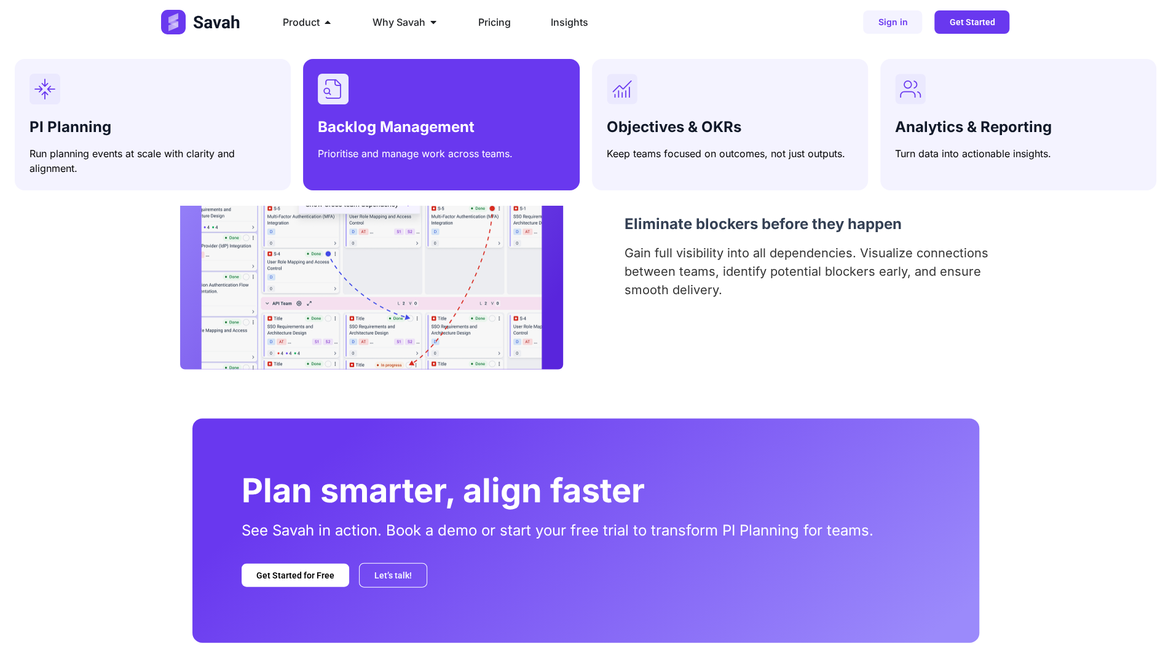
click at [377, 98] on div "Menu" at bounding box center [441, 89] width 246 height 31
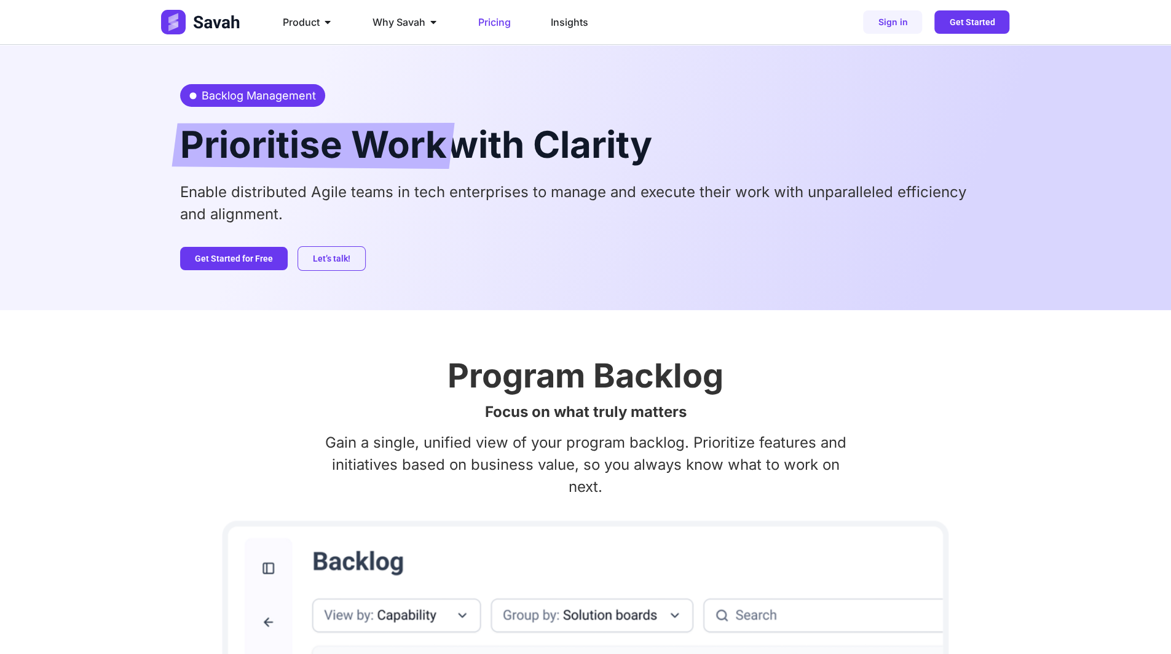
click at [493, 23] on span "Pricing" at bounding box center [494, 22] width 33 height 15
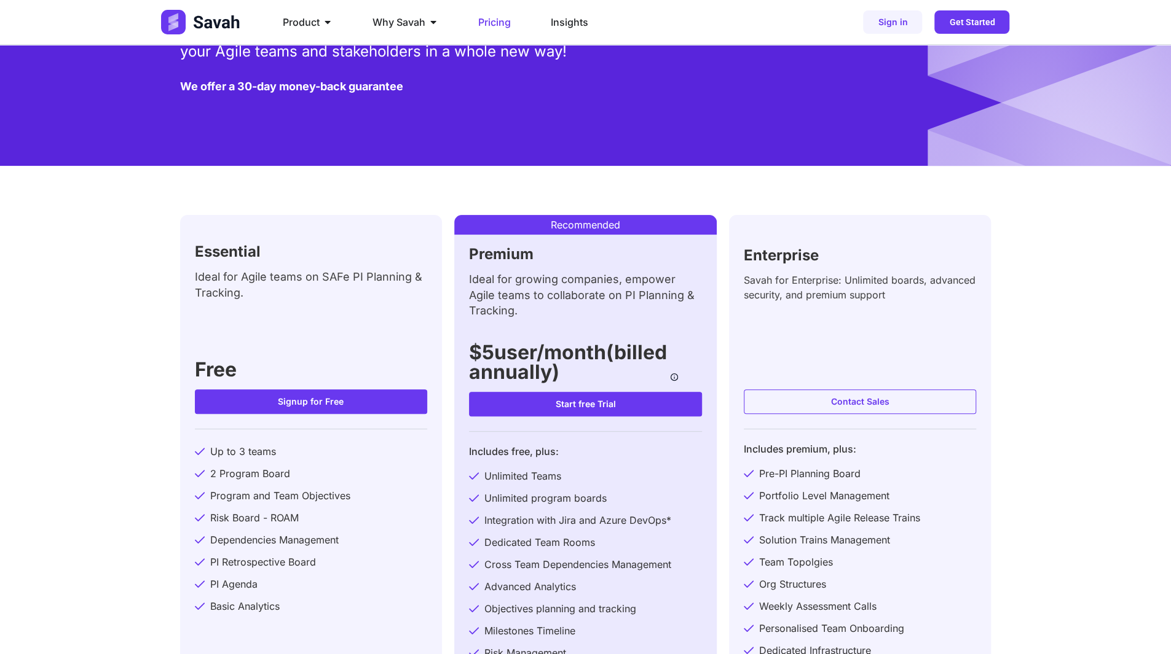
scroll to position [184, 0]
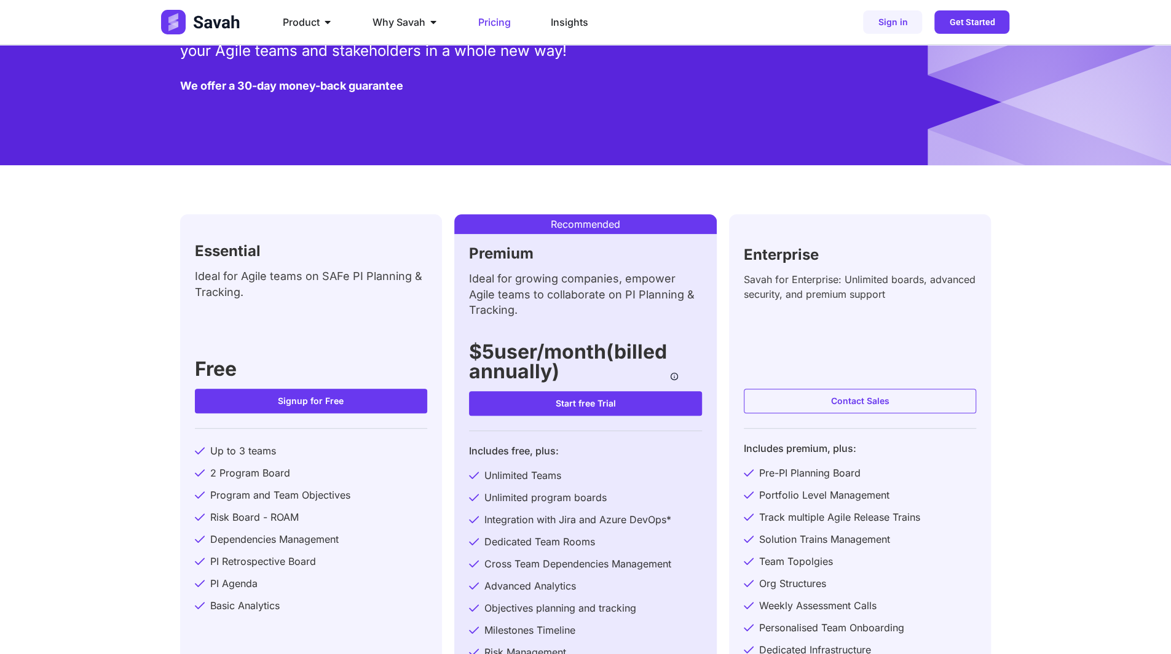
click at [793, 353] on div "Enterprise Savah for Enterprise: Unlimited boards, advanced security, and premi…" at bounding box center [860, 311] width 233 height 135
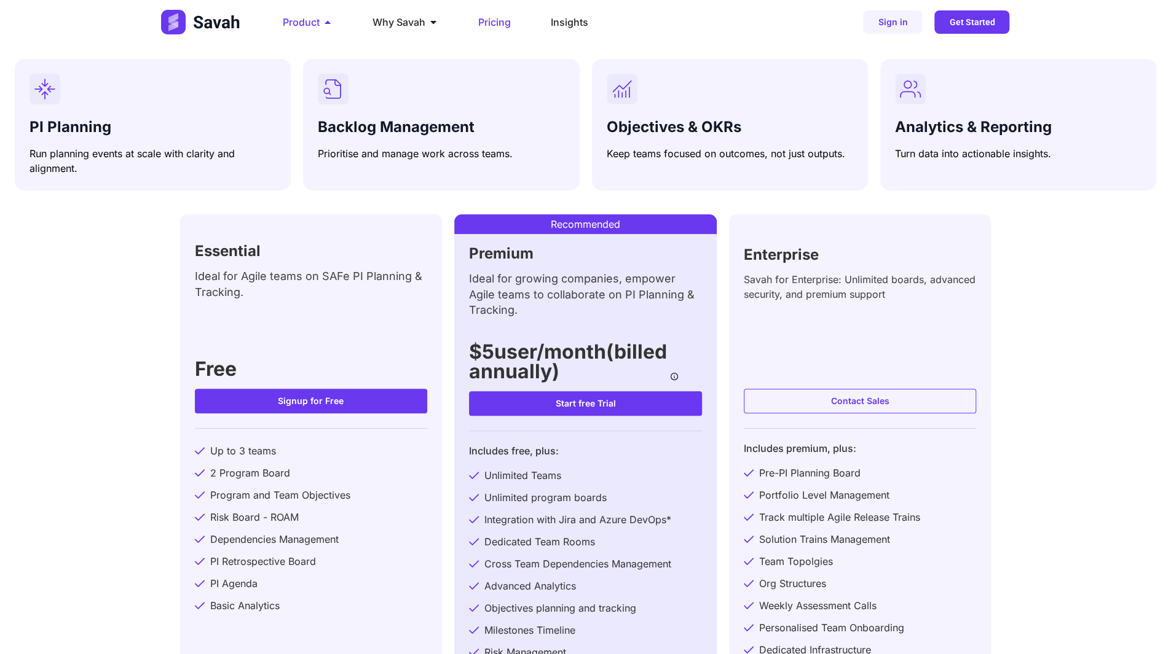
click at [303, 22] on span "Product" at bounding box center [301, 22] width 37 height 15
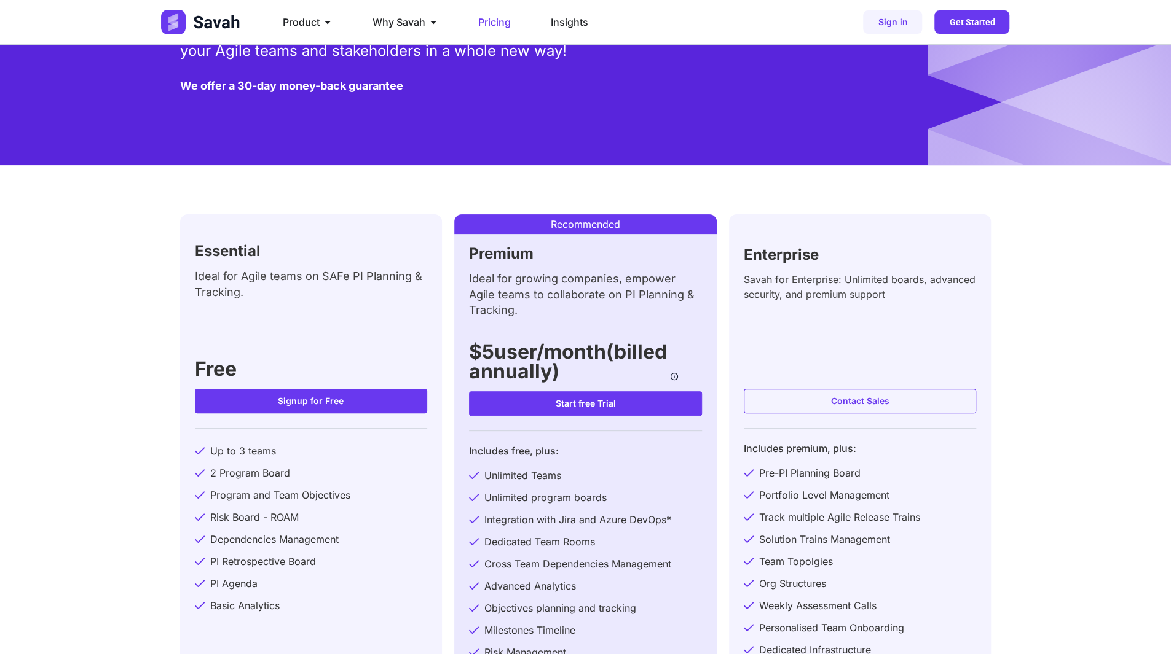
click at [206, 18] on img at bounding box center [201, 22] width 81 height 25
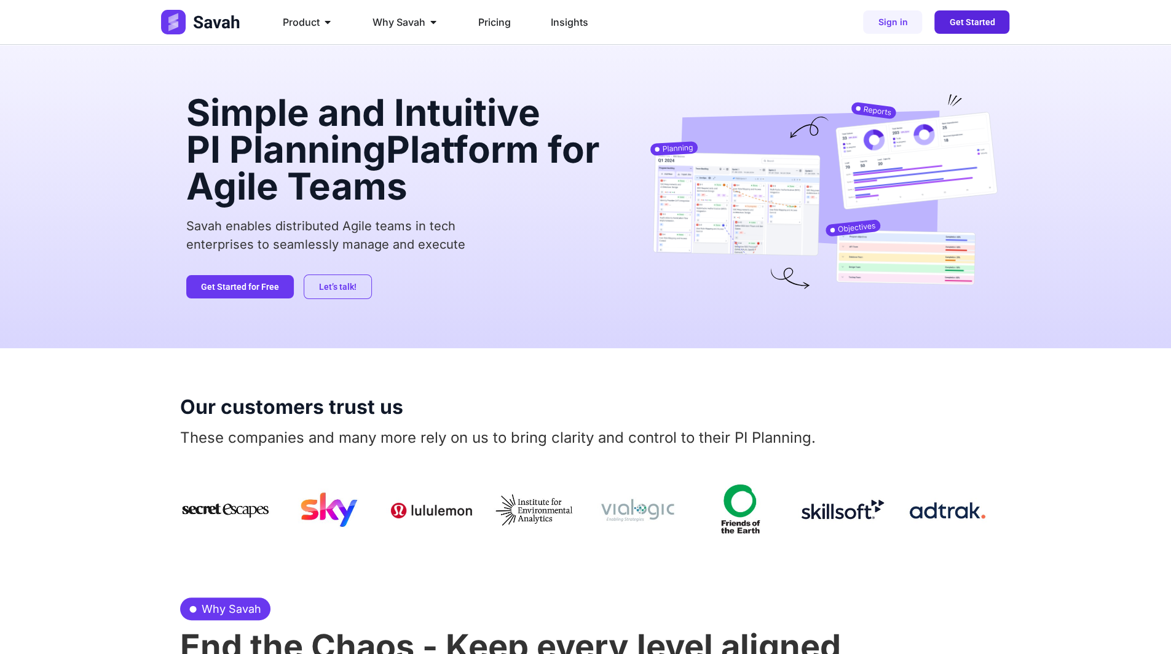
click at [976, 23] on span "Get Started" at bounding box center [971, 22] width 45 height 9
click at [573, 24] on span "Insights" at bounding box center [569, 22] width 37 height 15
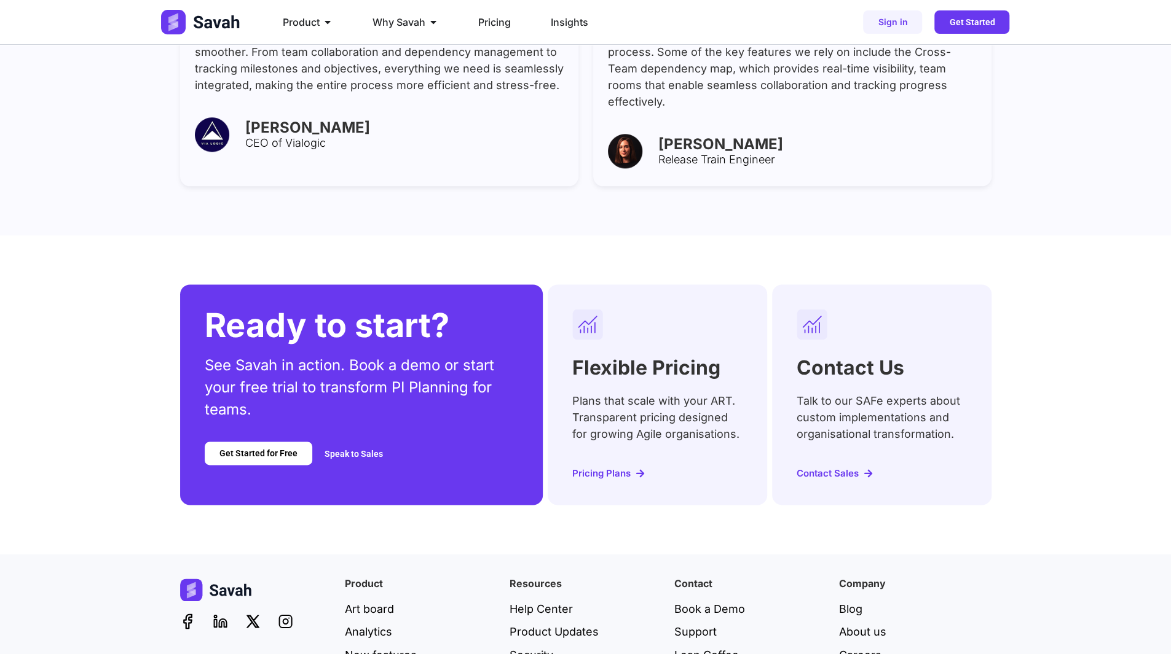
scroll to position [4663, 0]
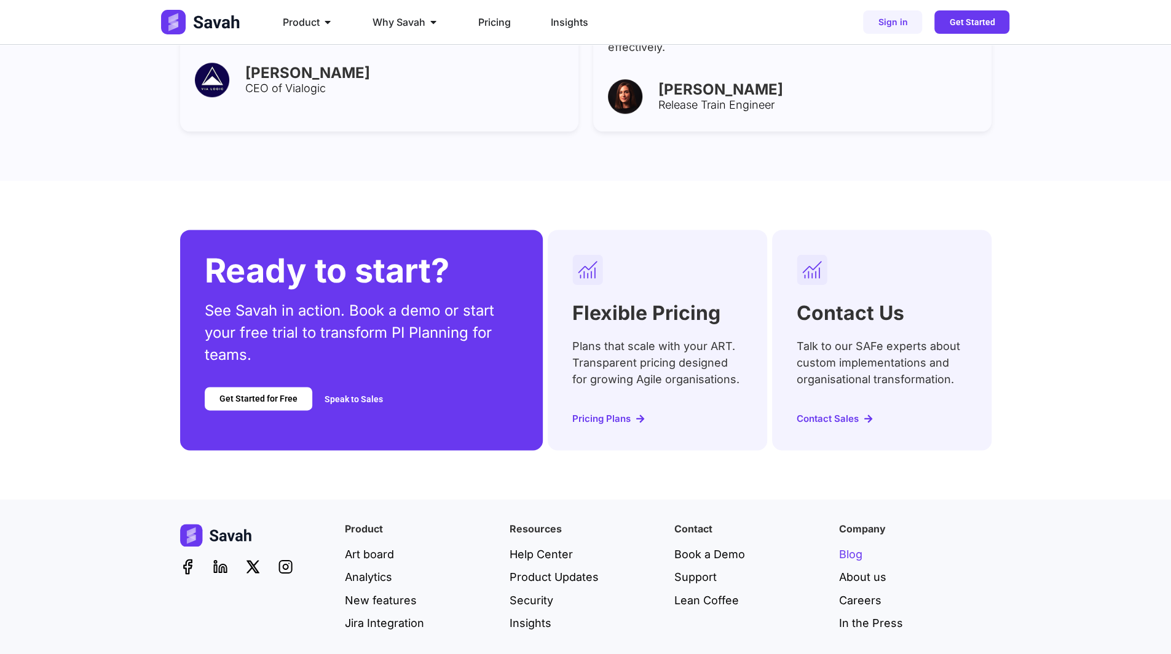
click at [855, 546] on span "Blog" at bounding box center [850, 554] width 23 height 17
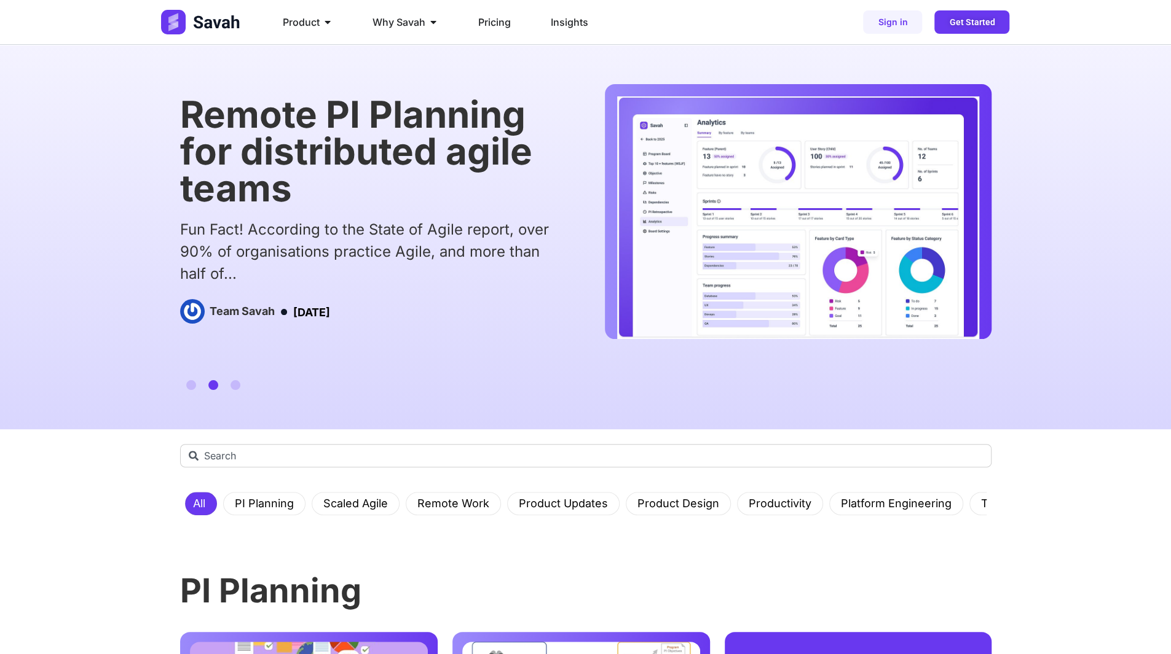
click at [45, 65] on div "Cross-functional Scrum Teams Don’t Need Every Skill The Goal of Scrum Teams If …" at bounding box center [585, 237] width 1171 height 385
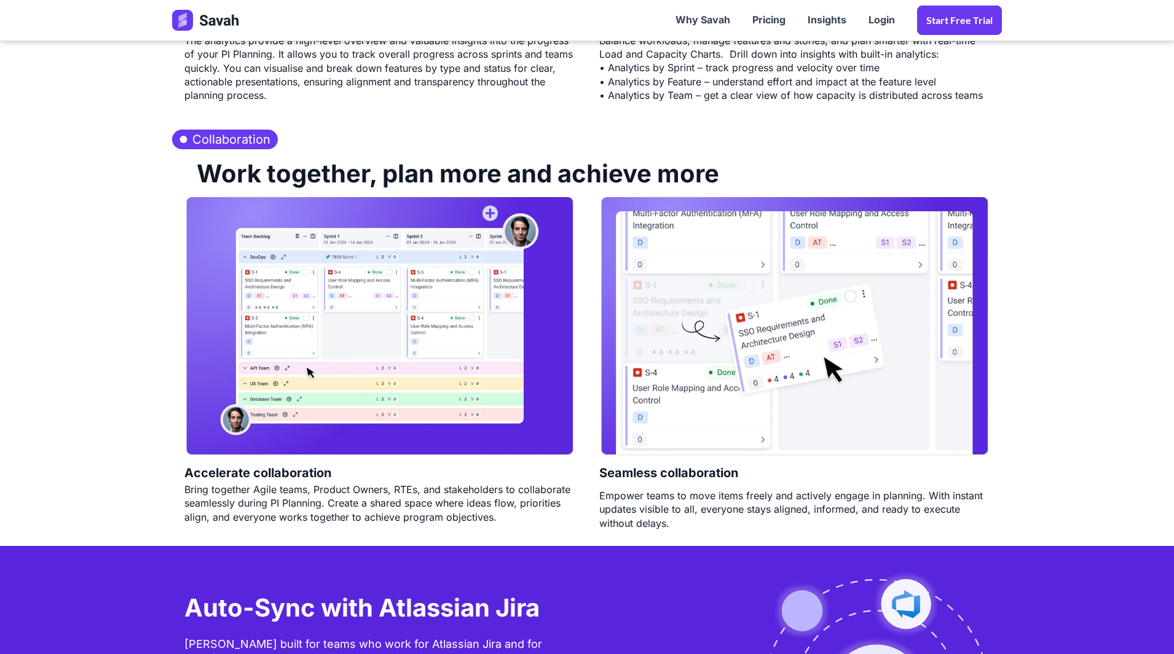
scroll to position [2089, 0]
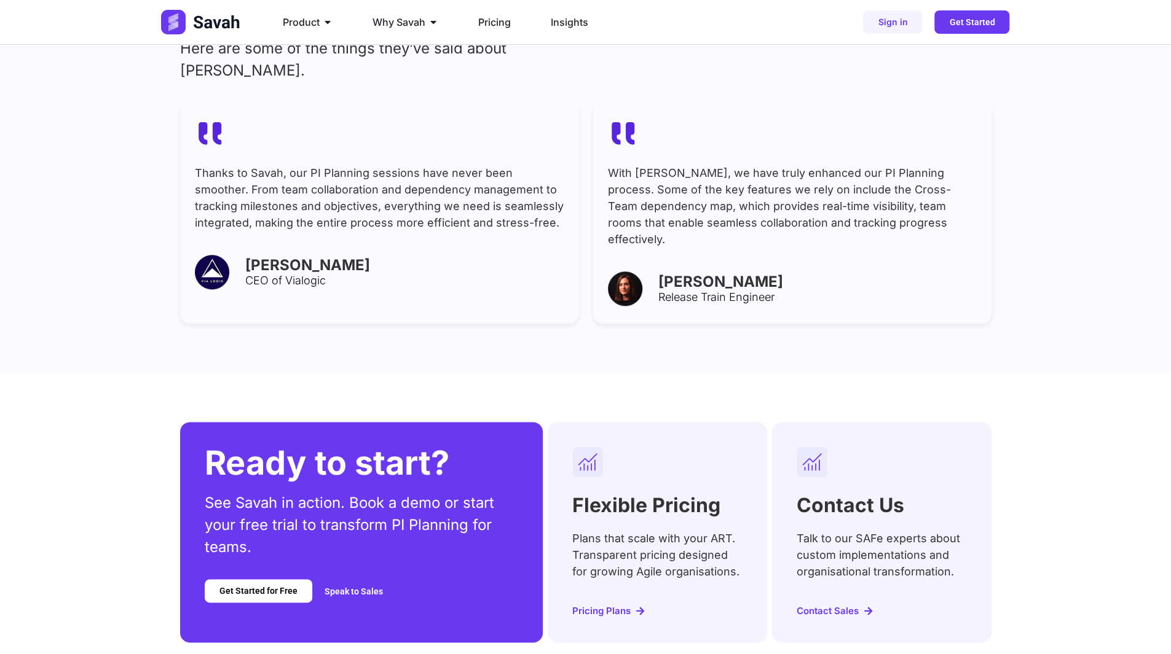
scroll to position [4294, 0]
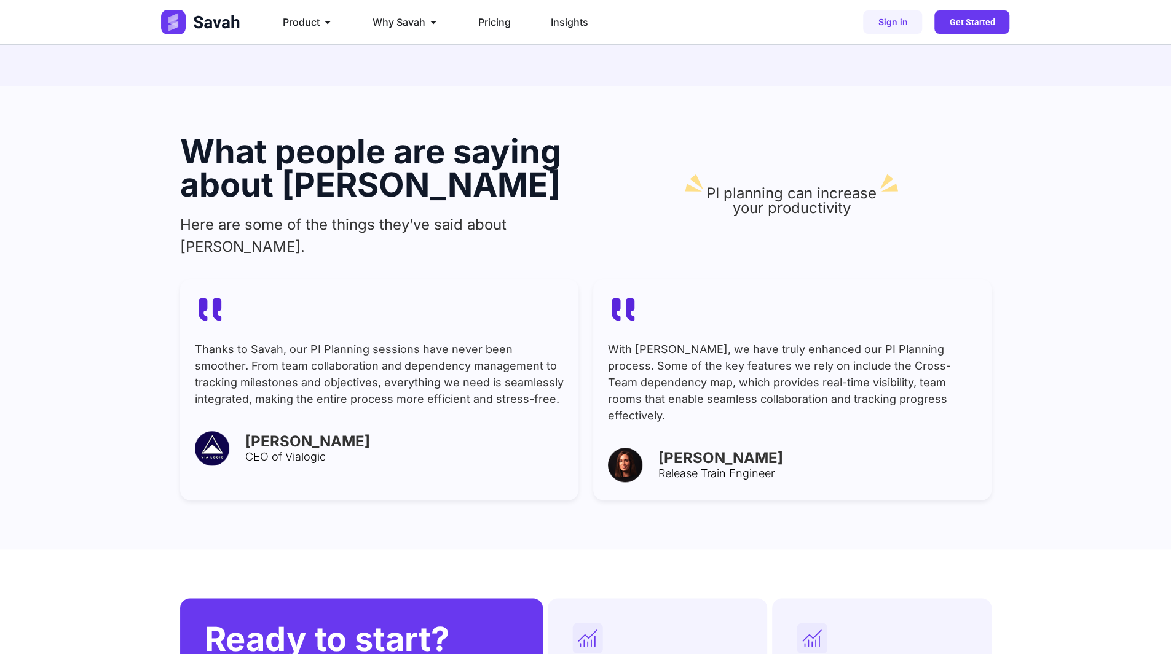
click at [401, 434] on h3 "[PERSON_NAME]" at bounding box center [401, 441] width 312 height 15
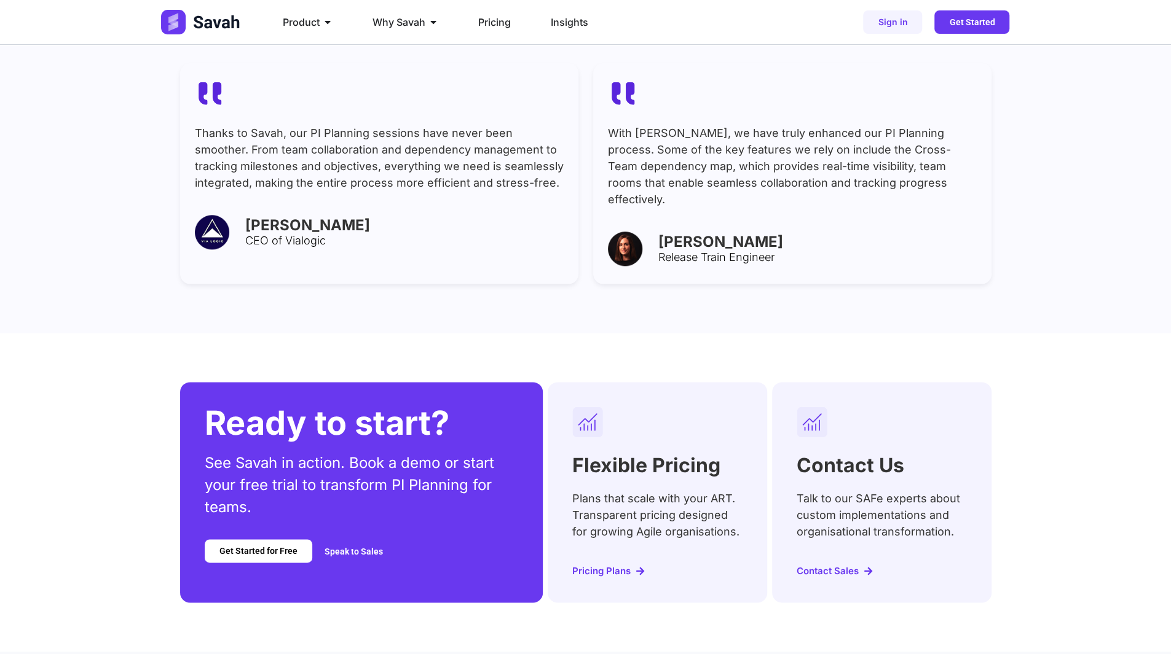
scroll to position [4663, 0]
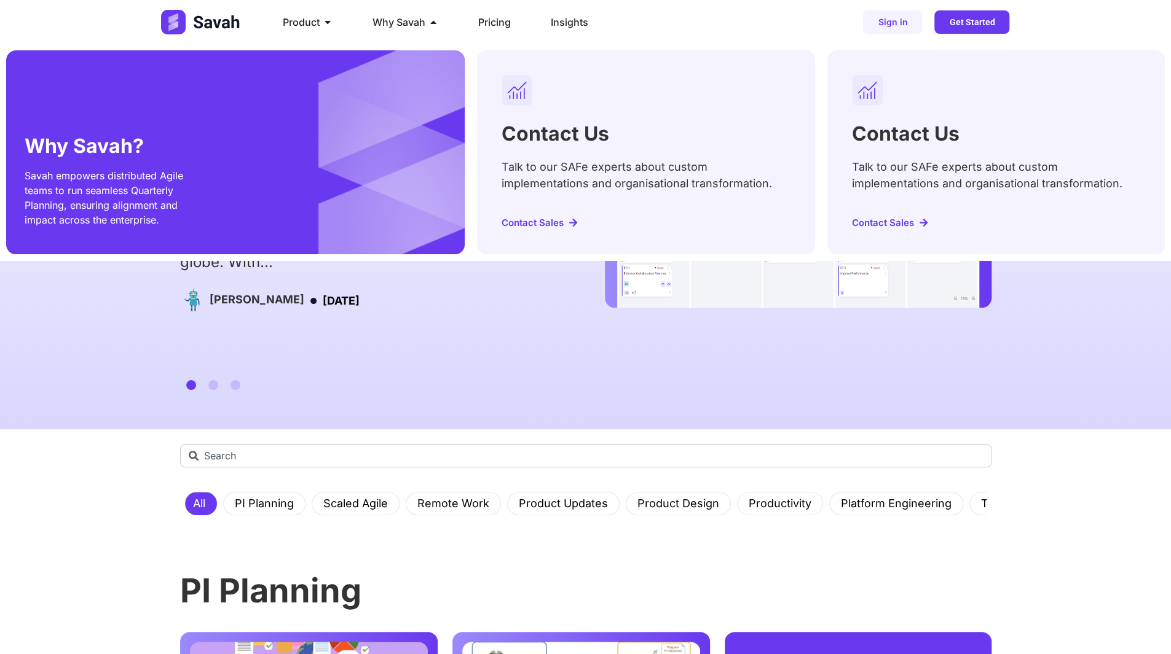
click at [533, 221] on span "Contact Sales" at bounding box center [532, 222] width 62 height 9
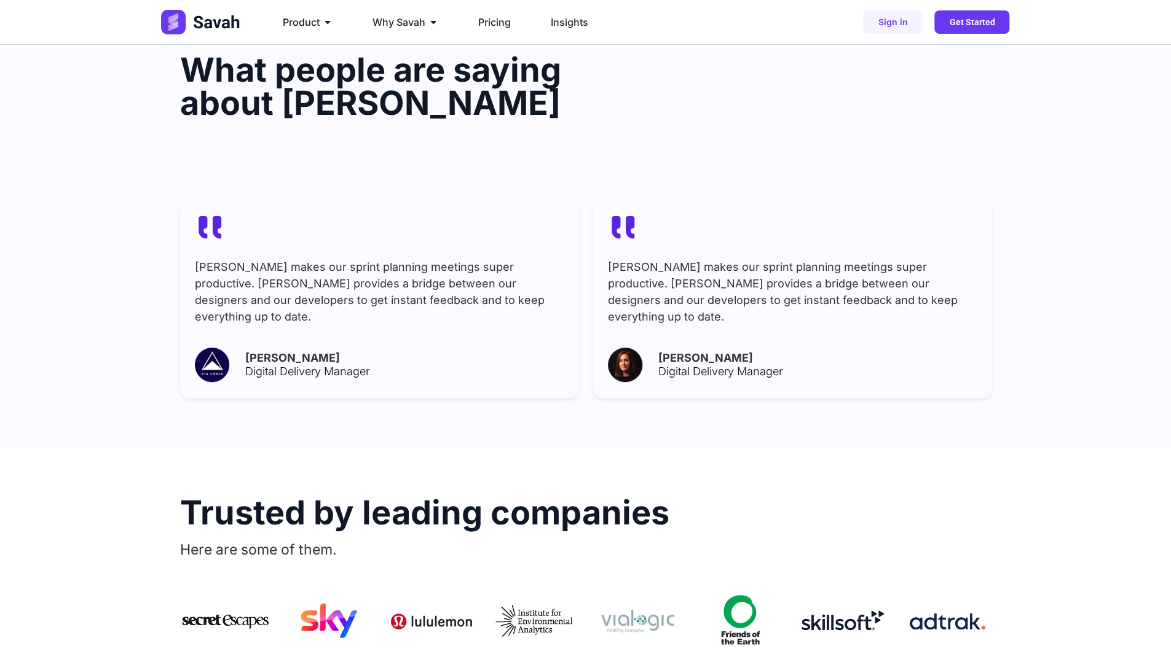
scroll to position [385, 0]
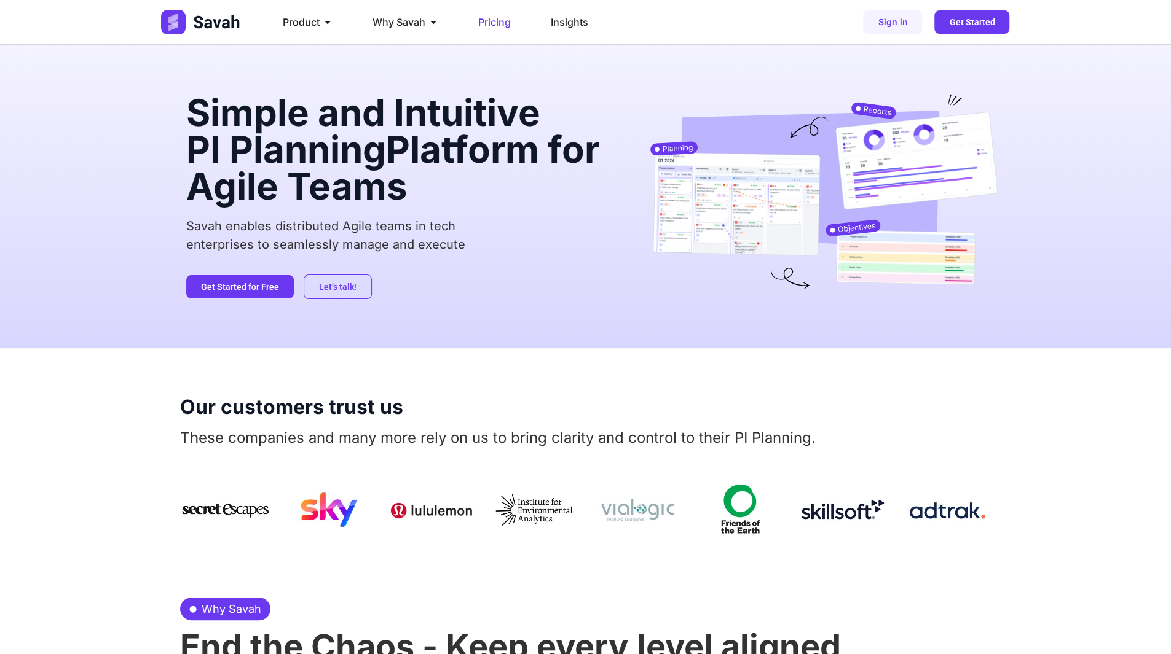
click at [498, 21] on span "Pricing" at bounding box center [494, 22] width 33 height 15
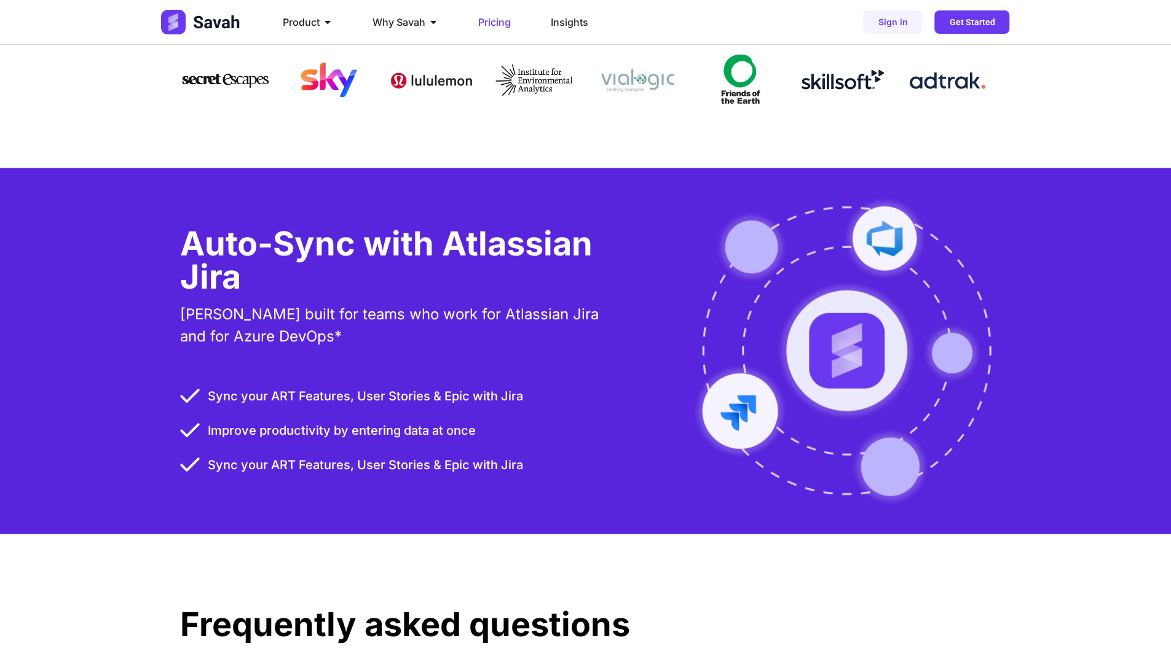
scroll to position [1721, 0]
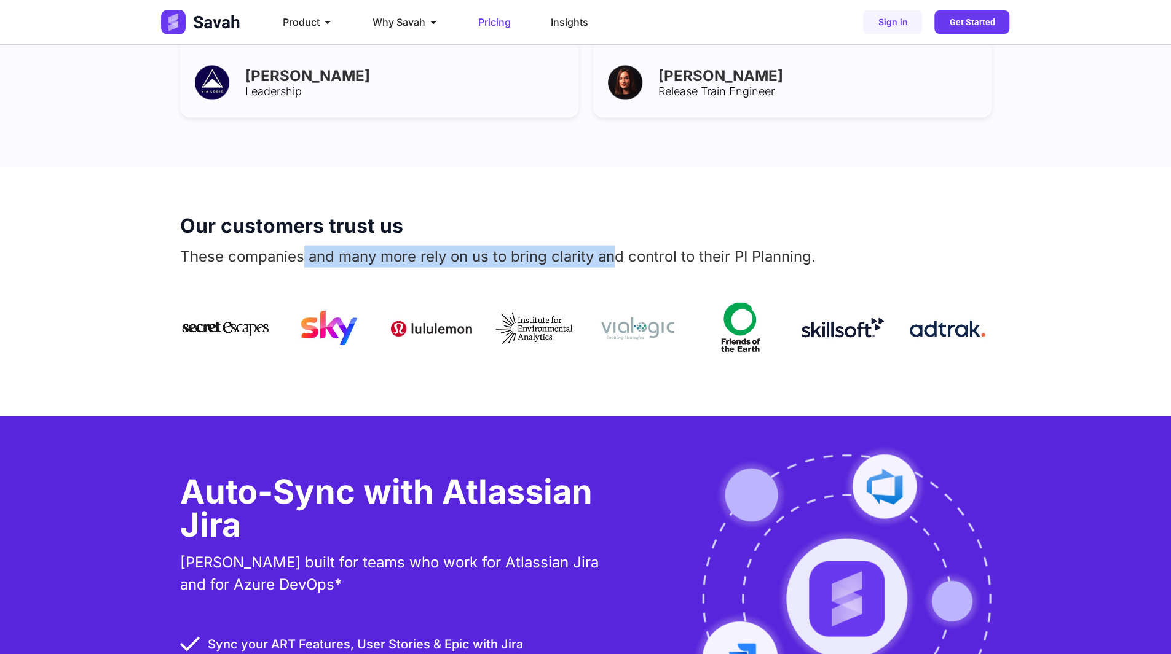
drag, startPoint x: 305, startPoint y: 226, endPoint x: 624, endPoint y: 242, distance: 318.7
click at [621, 242] on div "Our customers trust us These companies and many more rely on us to bring clarit…" at bounding box center [585, 292] width 811 height 250
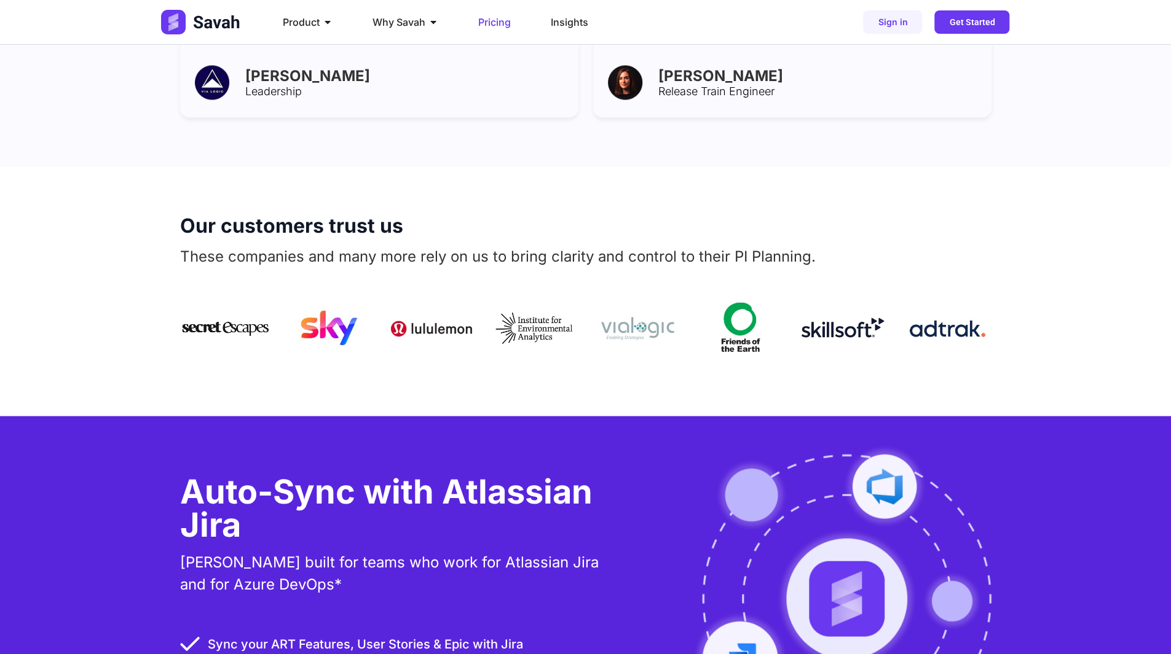
click at [670, 245] on div "These companies and many more rely on us to bring clarity and control to their …" at bounding box center [585, 260] width 811 height 31
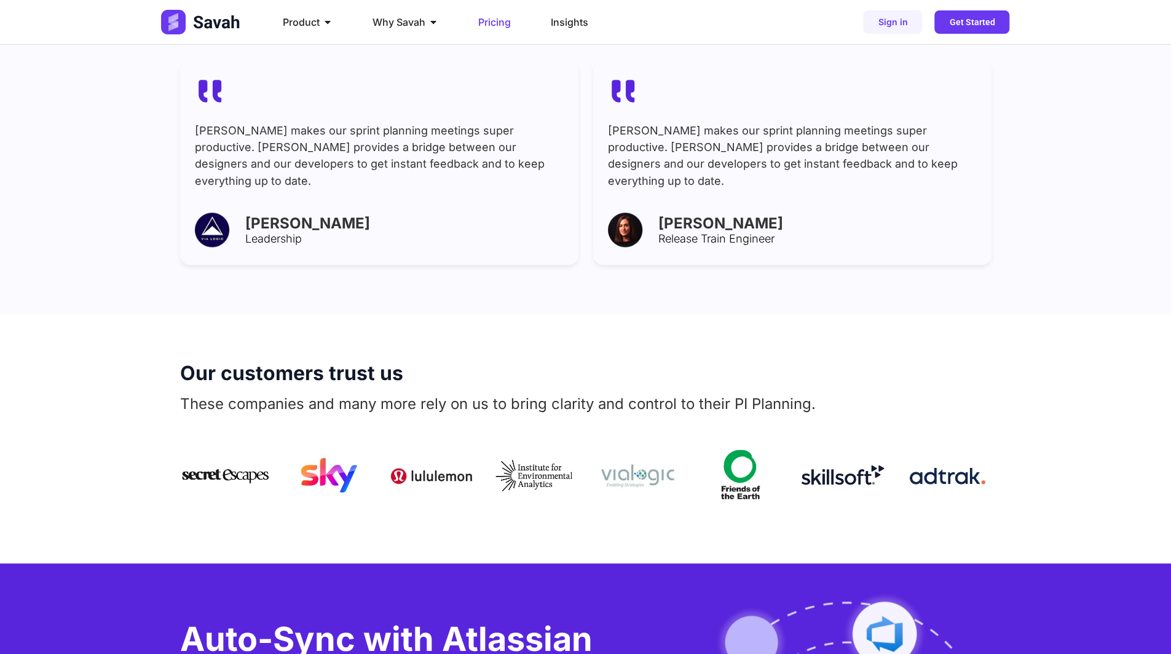
scroll to position [1536, 0]
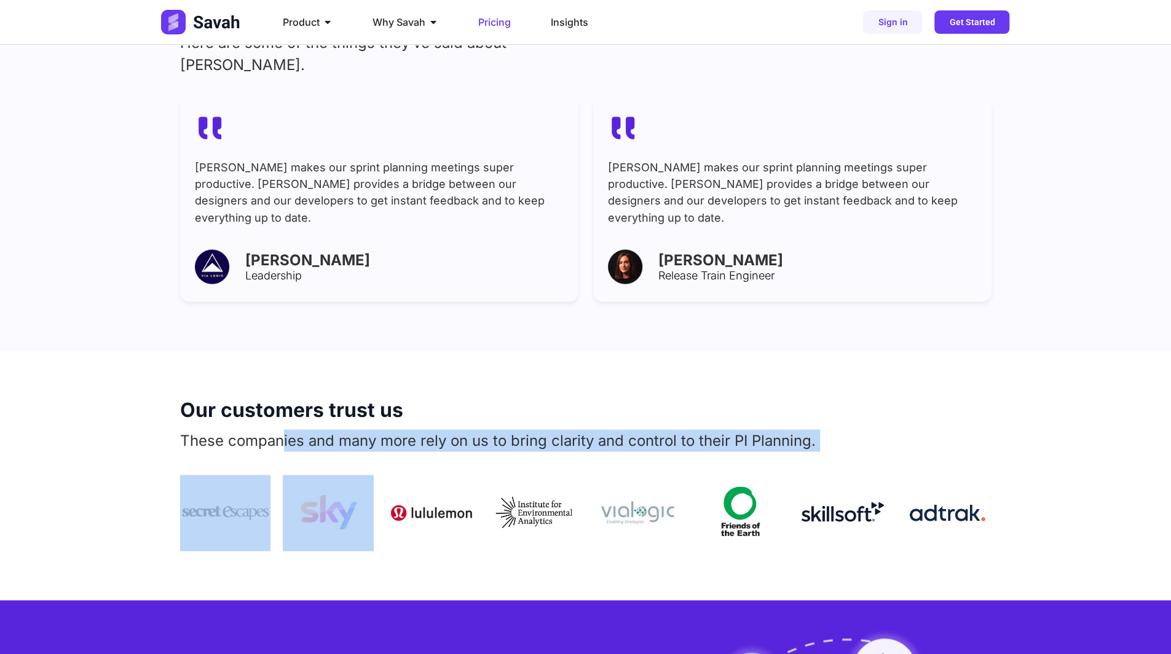
drag, startPoint x: 285, startPoint y: 419, endPoint x: 458, endPoint y: 431, distance: 174.3
click at [457, 431] on div "Our customers trust us These companies and many more rely on us to bring clarit…" at bounding box center [585, 476] width 811 height 250
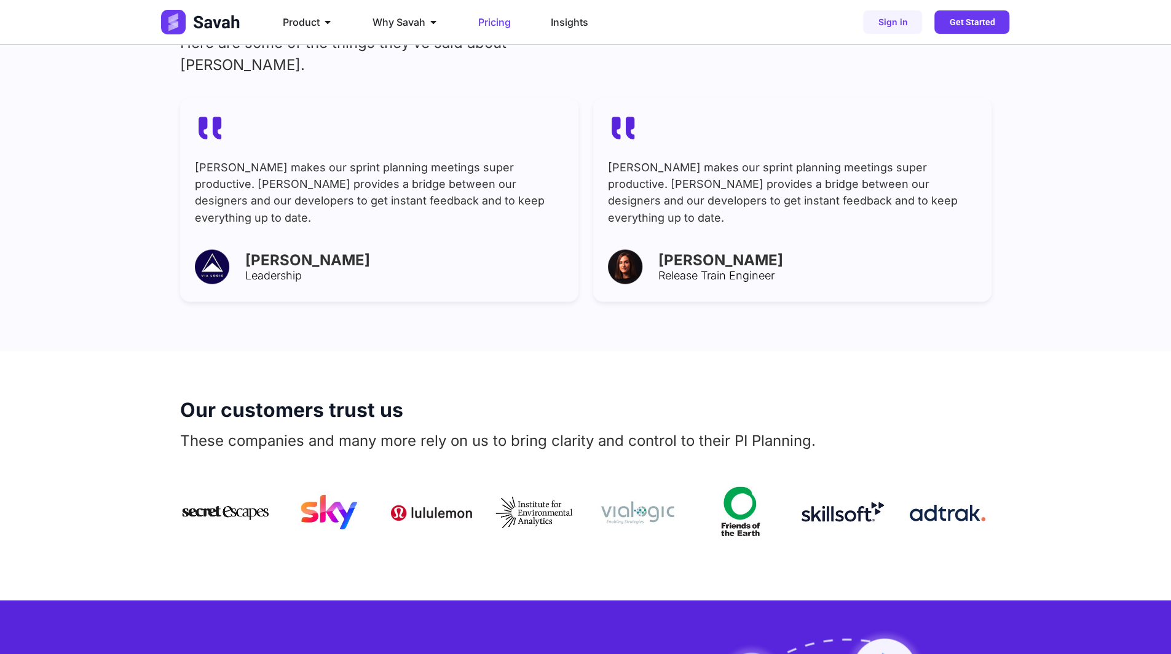
click at [265, 430] on p "These companies and many more rely on us to bring clarity and control to their …" at bounding box center [585, 441] width 811 height 22
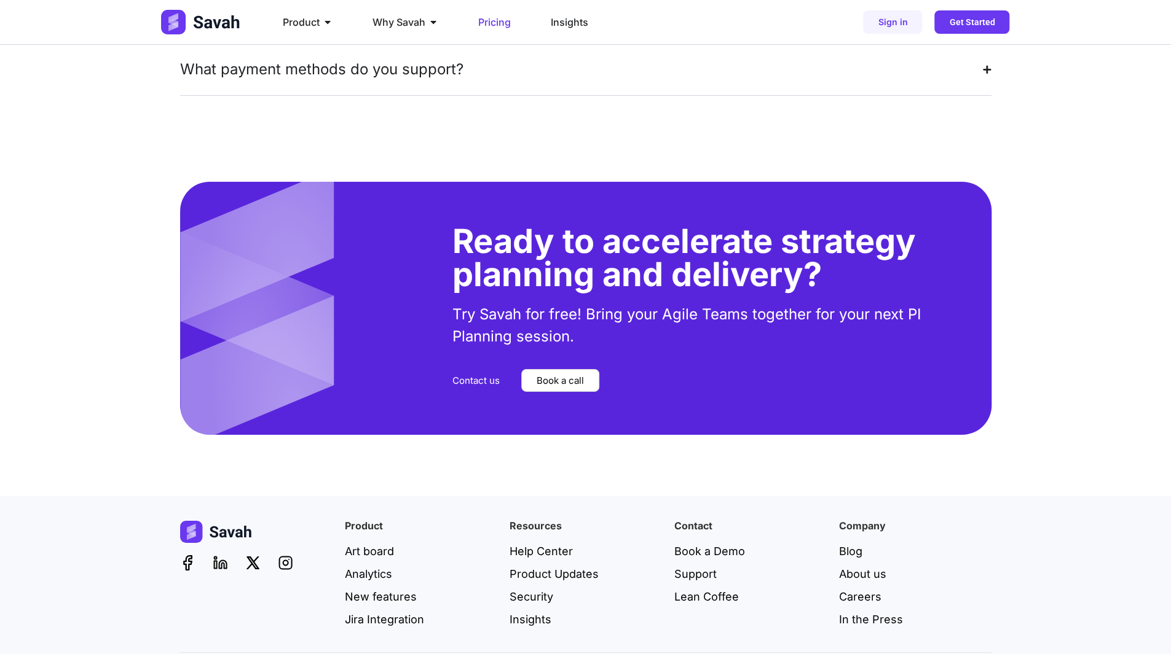
scroll to position [2961, 0]
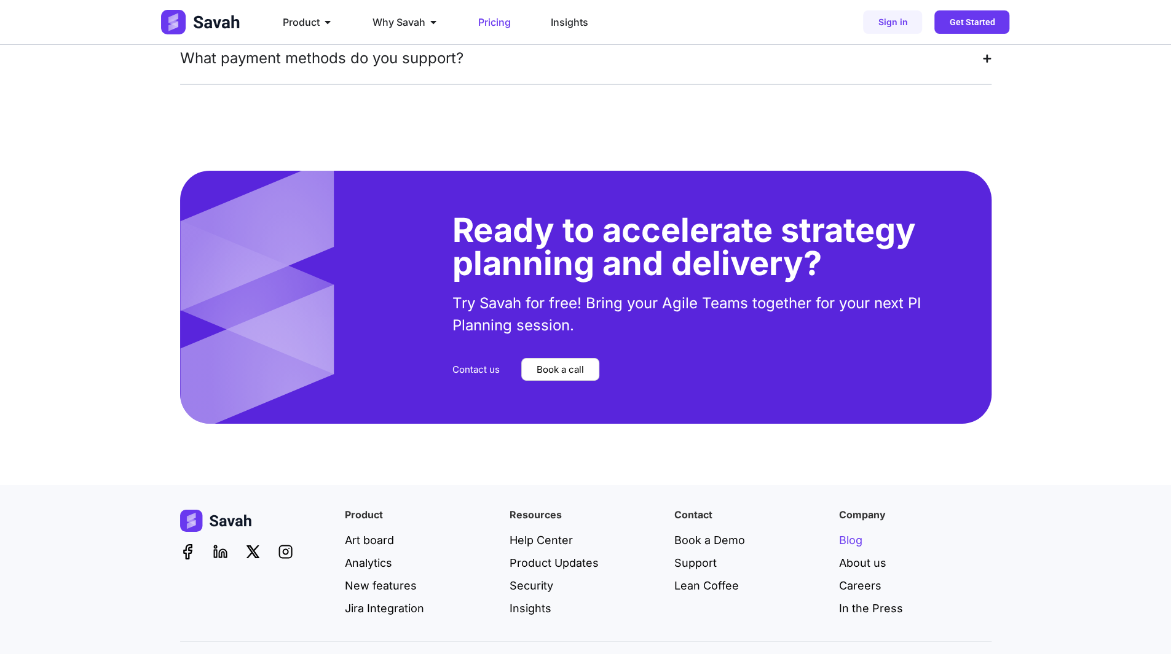
click at [854, 510] on div "Company Blog About us Careers In the Press" at bounding box center [915, 563] width 152 height 107
click at [852, 532] on span "Blog" at bounding box center [850, 540] width 23 height 17
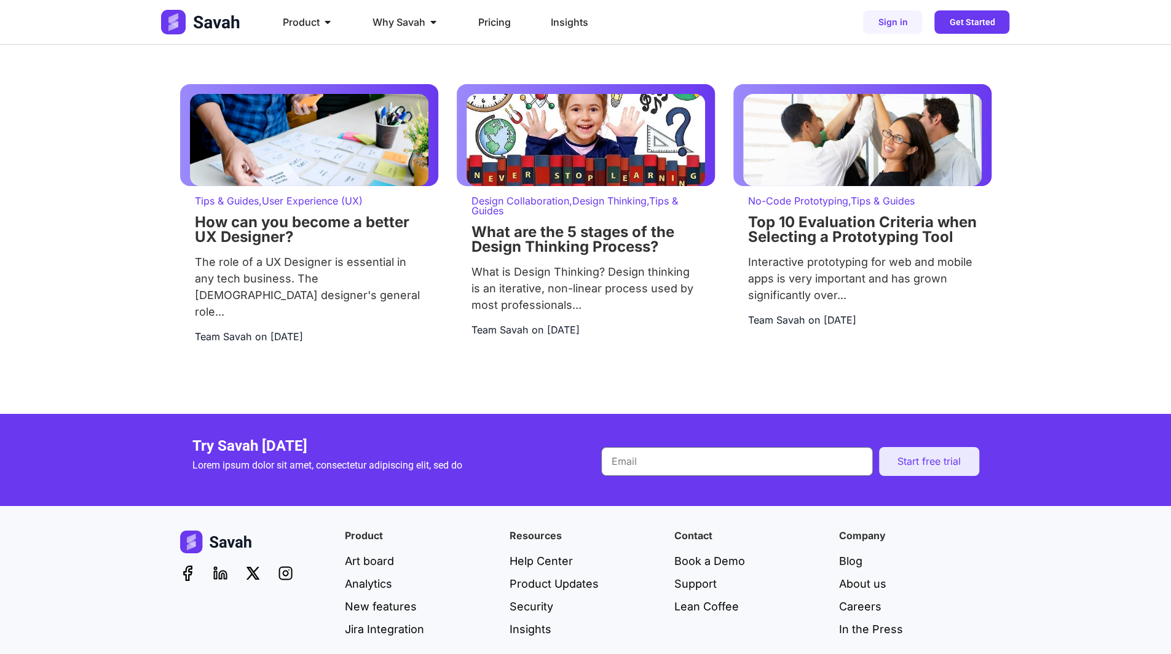
scroll to position [3087, 0]
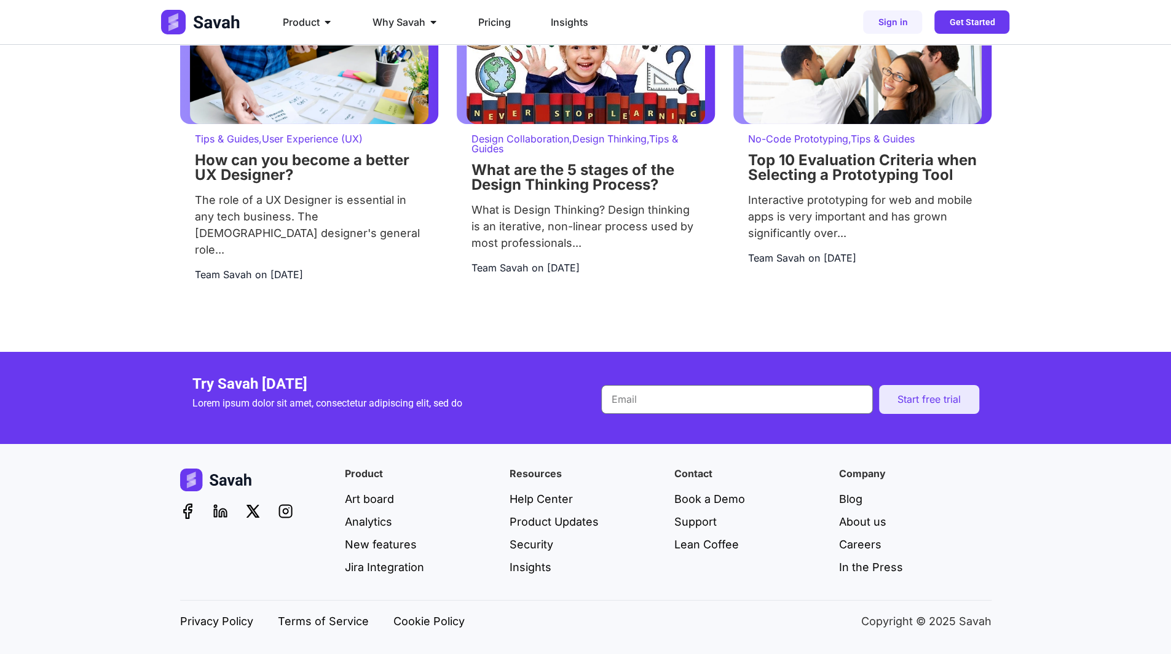
click at [27, 449] on div "Product Art board Analytics New features Jira Integration Resources Help Center…" at bounding box center [585, 549] width 1171 height 210
